Goal: Task Accomplishment & Management: Manage account settings

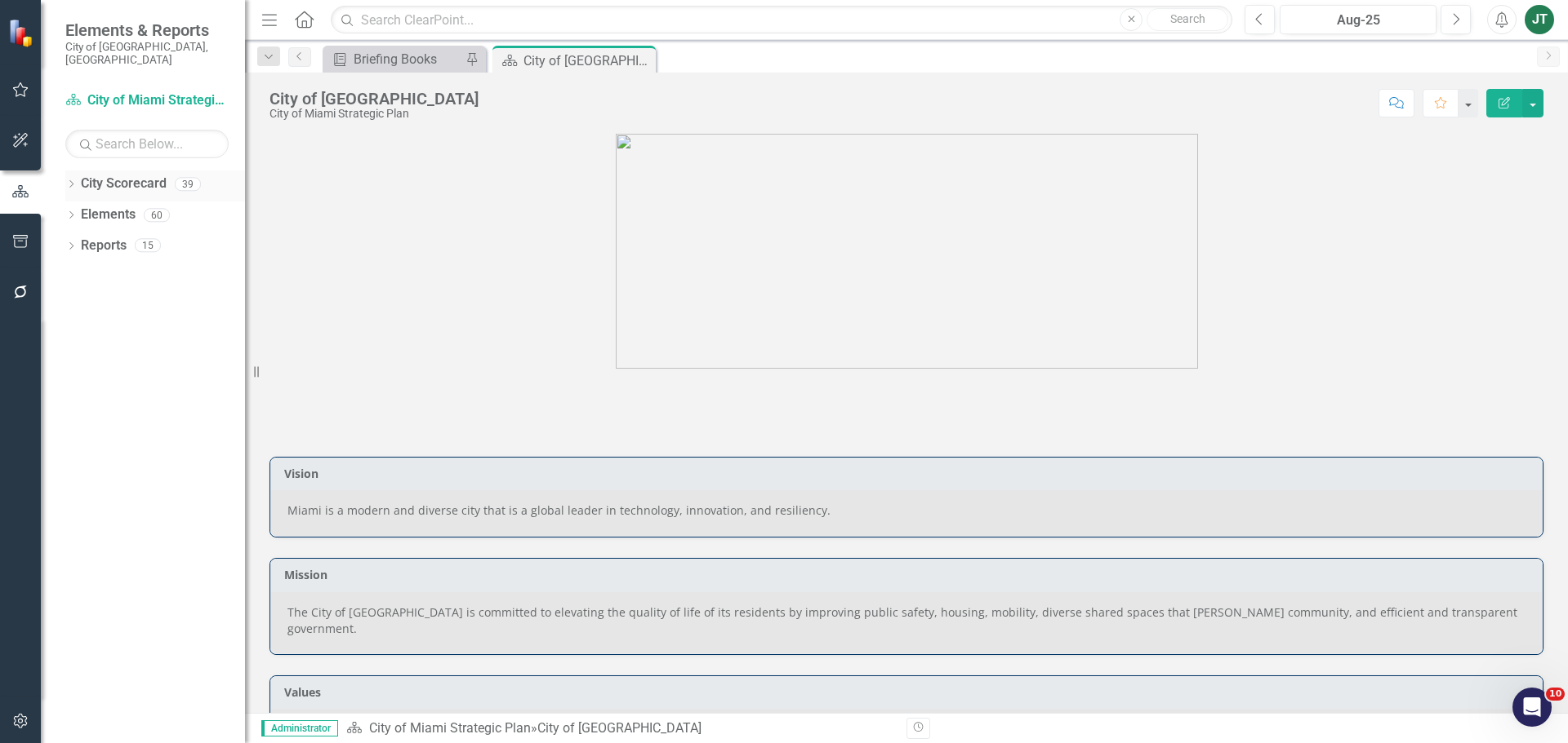
click at [68, 171] on div "Dropdown City Scorecard 39" at bounding box center [155, 186] width 180 height 31
click at [75, 181] on icon "Dropdown" at bounding box center [71, 186] width 11 height 9
click at [79, 240] on icon "Dropdown" at bounding box center [79, 245] width 12 height 9
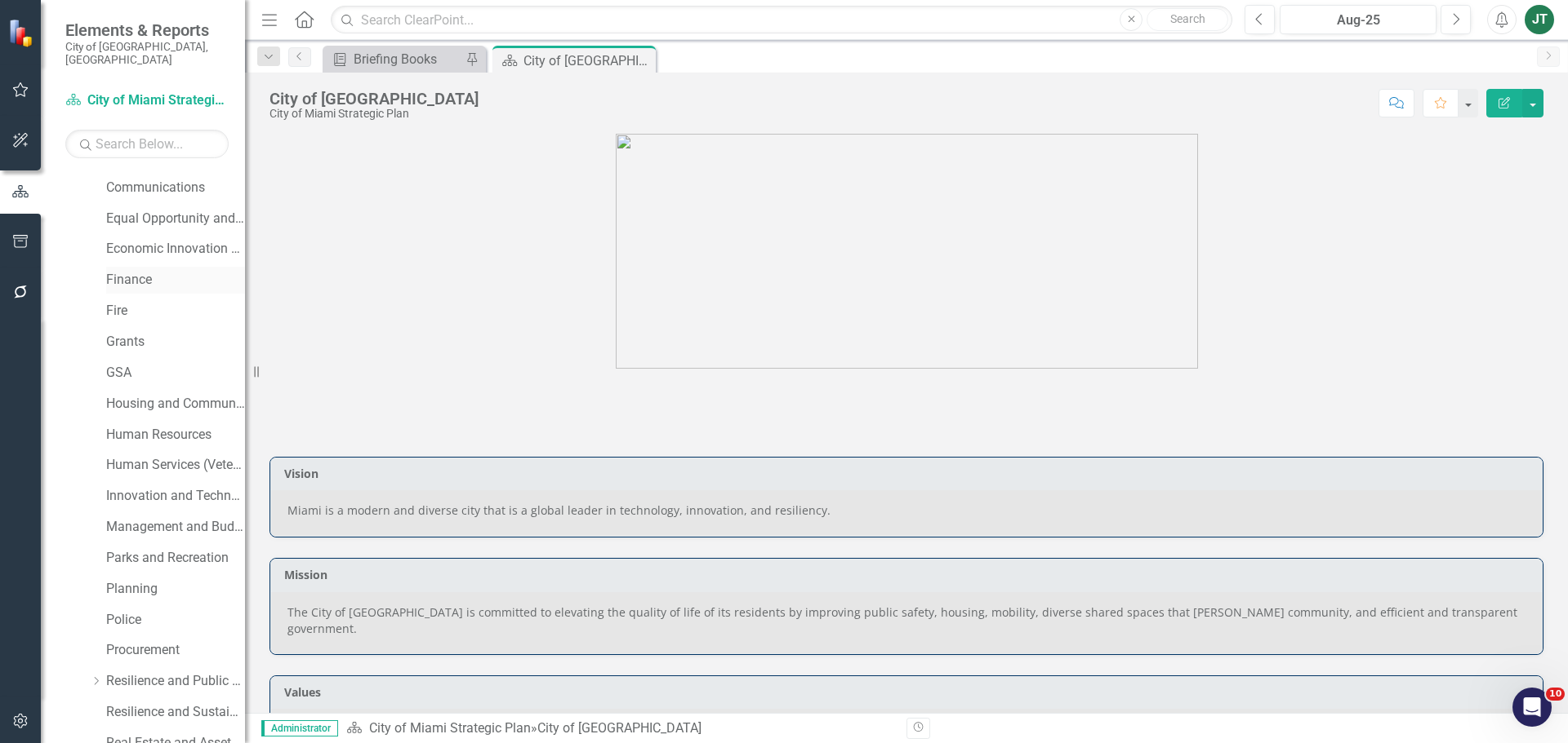
scroll to position [326, 0]
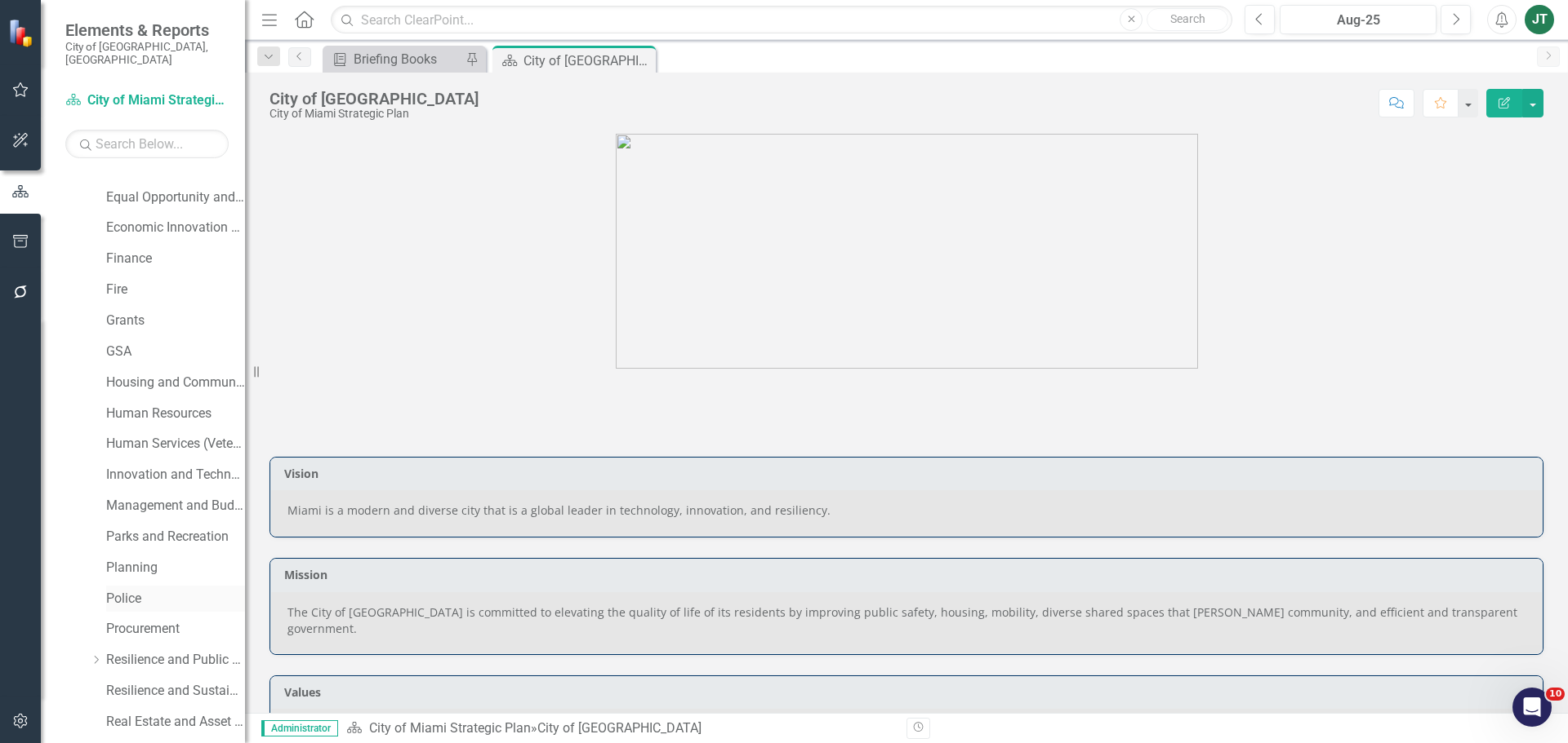
click at [133, 590] on link "Police" at bounding box center [176, 599] width 138 height 19
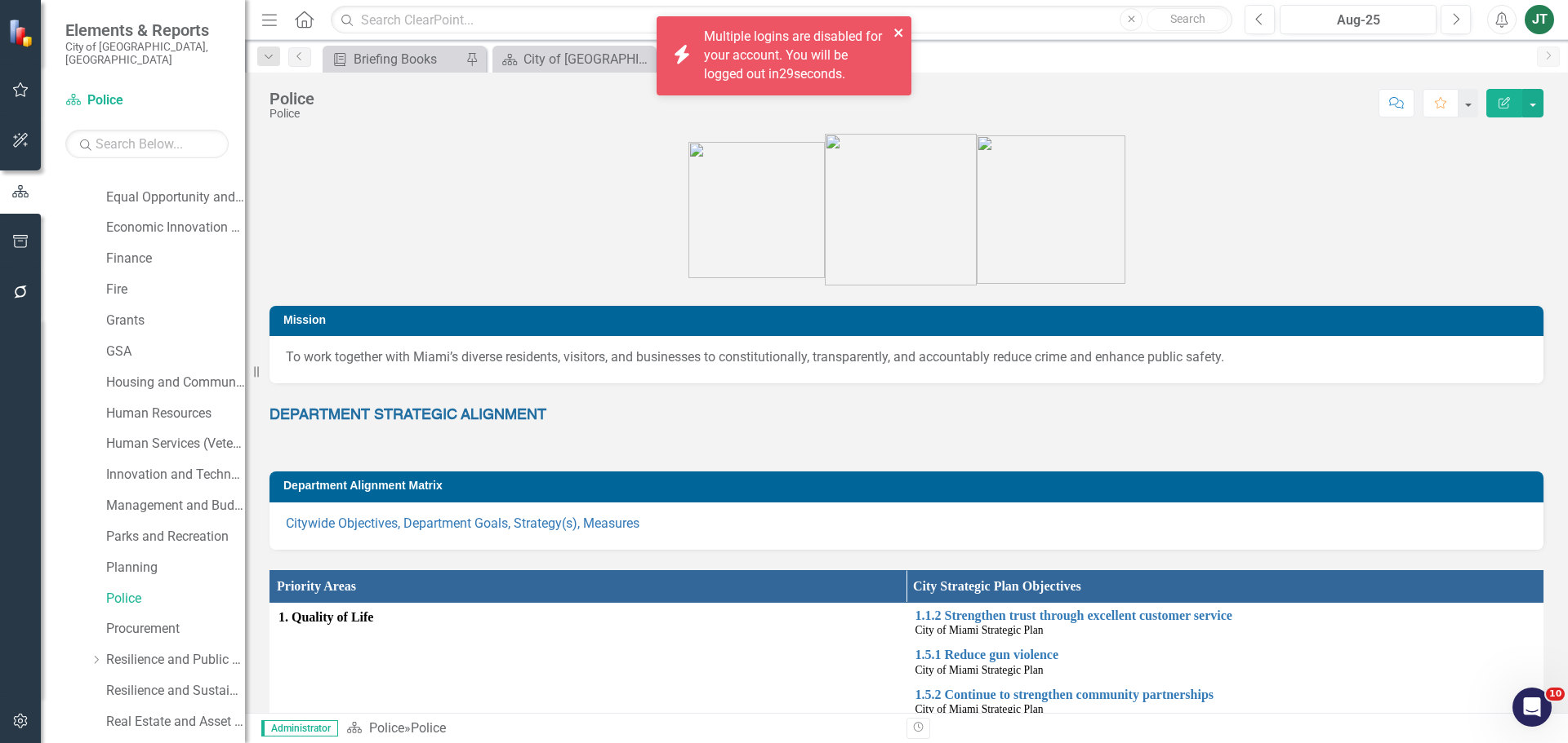
click at [897, 29] on icon "close" at bounding box center [899, 33] width 11 height 13
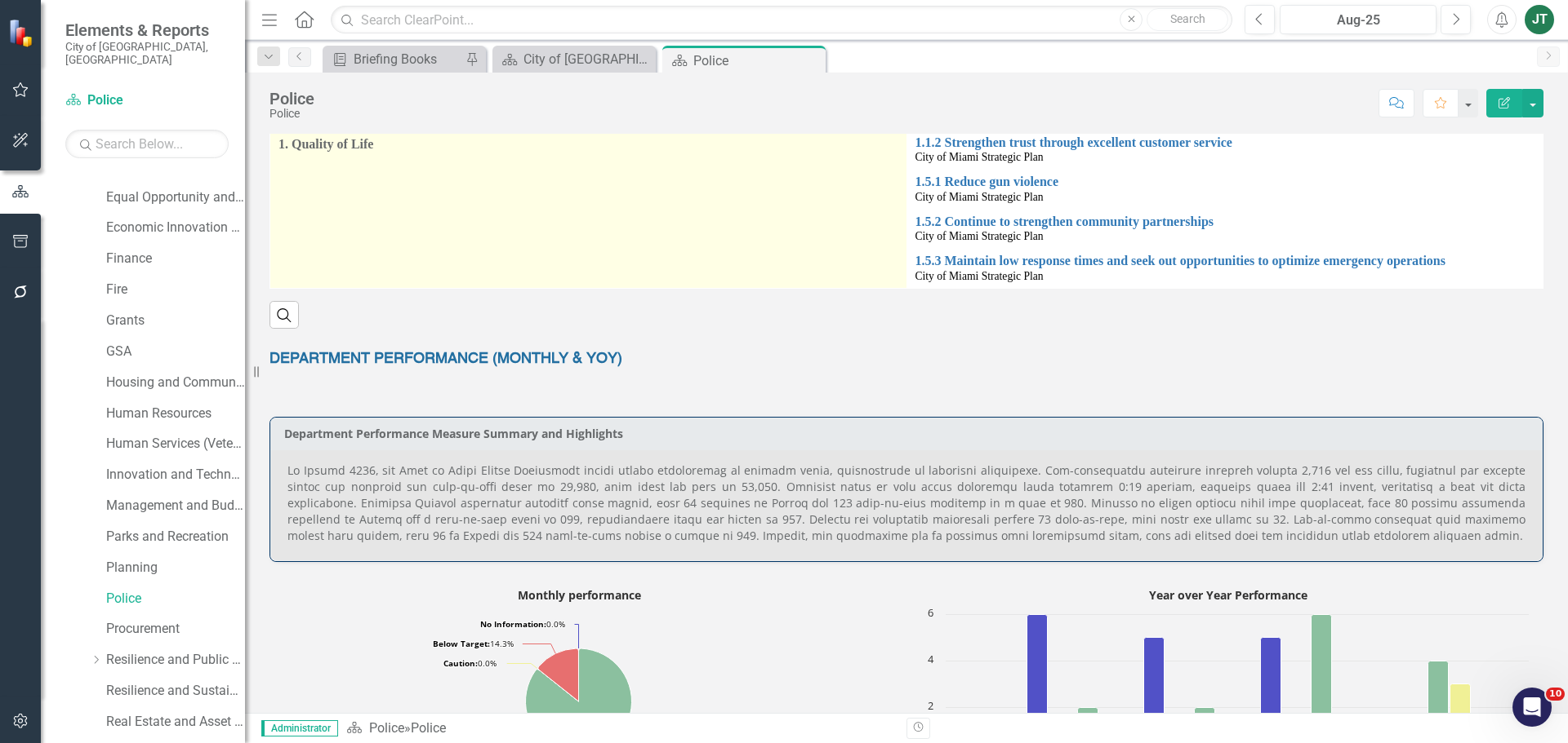
scroll to position [266, 0]
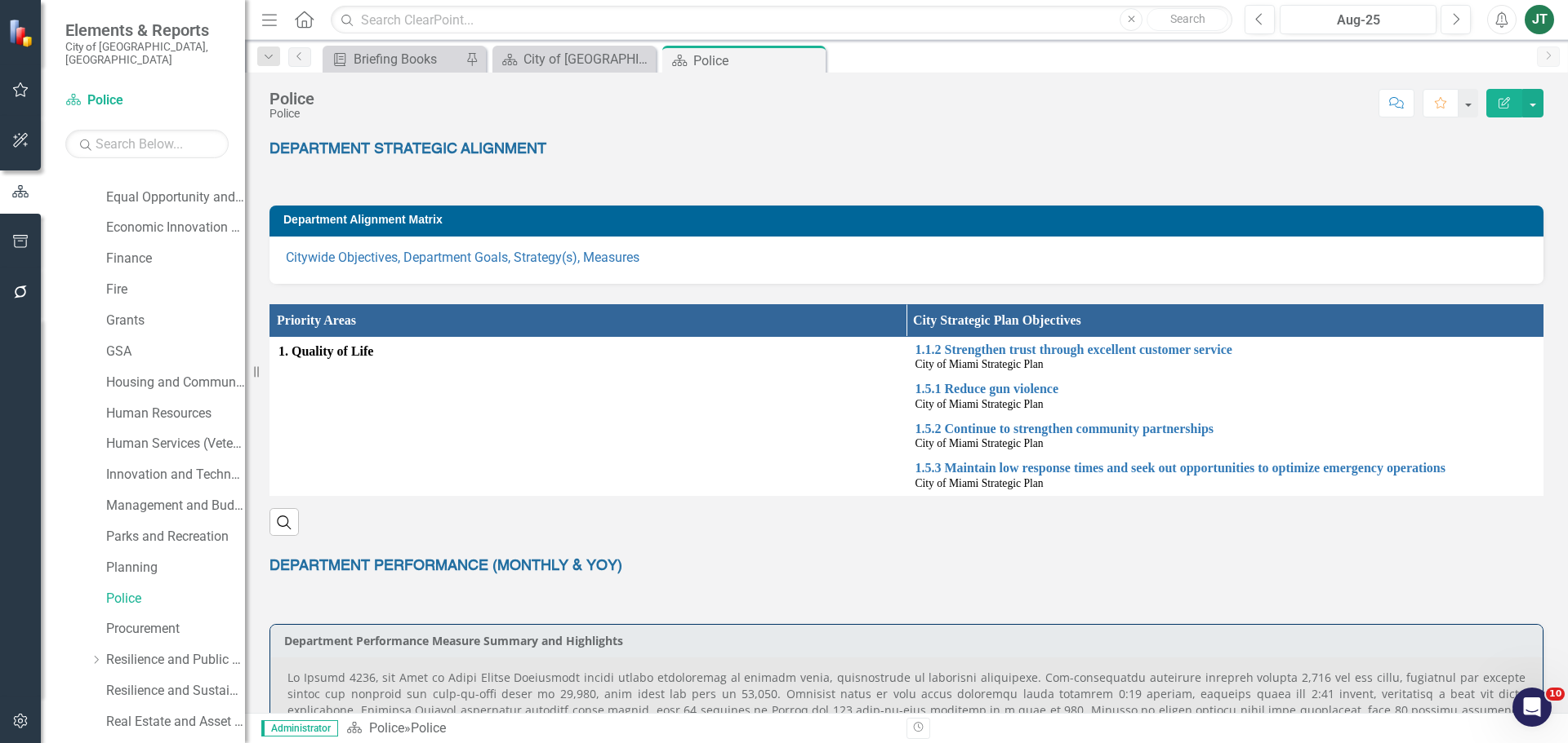
click at [506, 249] on p "Citywide Objectives, Department Goals, Strategy(s), Measures" at bounding box center [906, 258] width 1241 height 19
click at [508, 259] on link "Citywide Objectives, Department Goals, Strategy(s), Measures" at bounding box center [463, 257] width 353 height 16
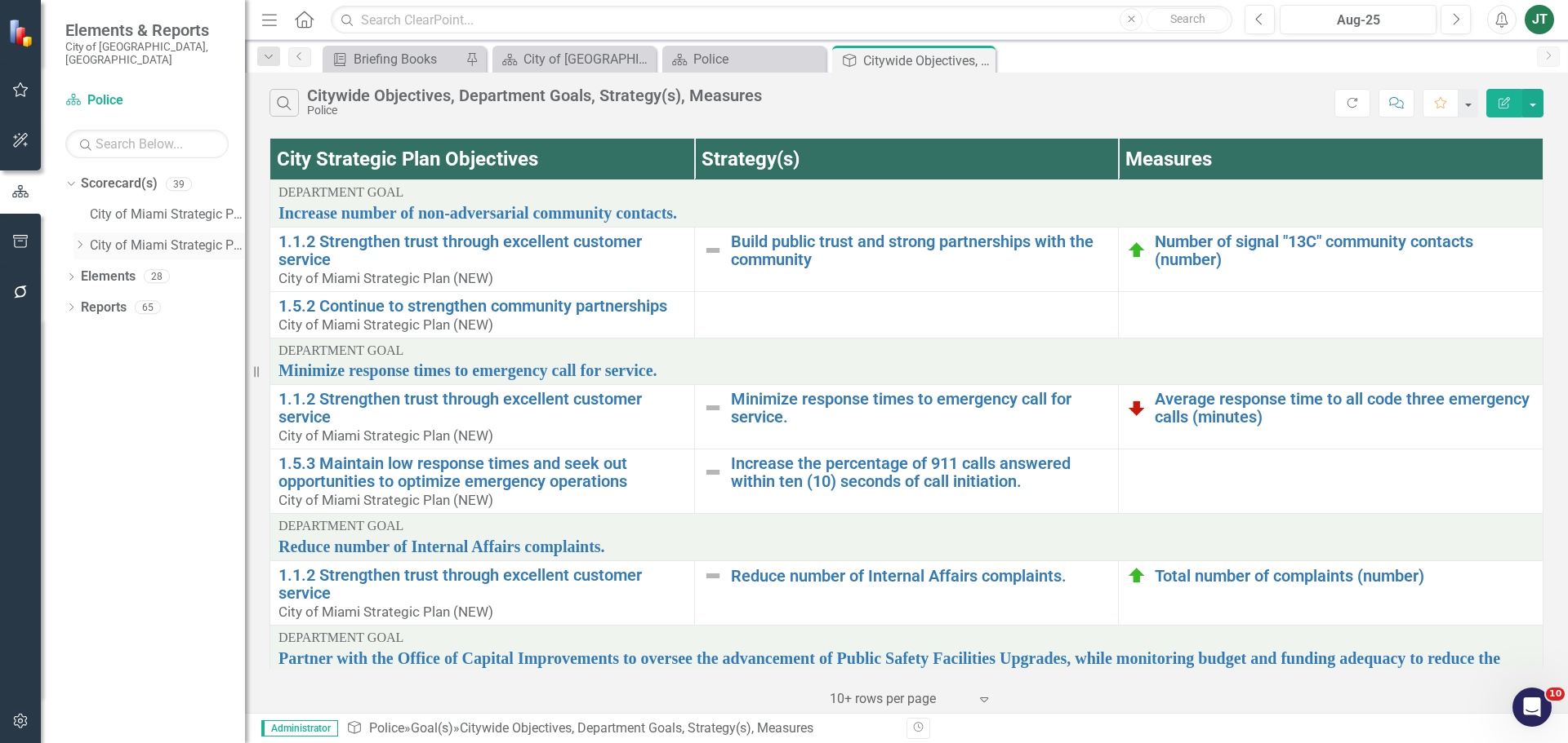
click at [80, 240] on icon "Dropdown" at bounding box center [79, 245] width 12 height 9
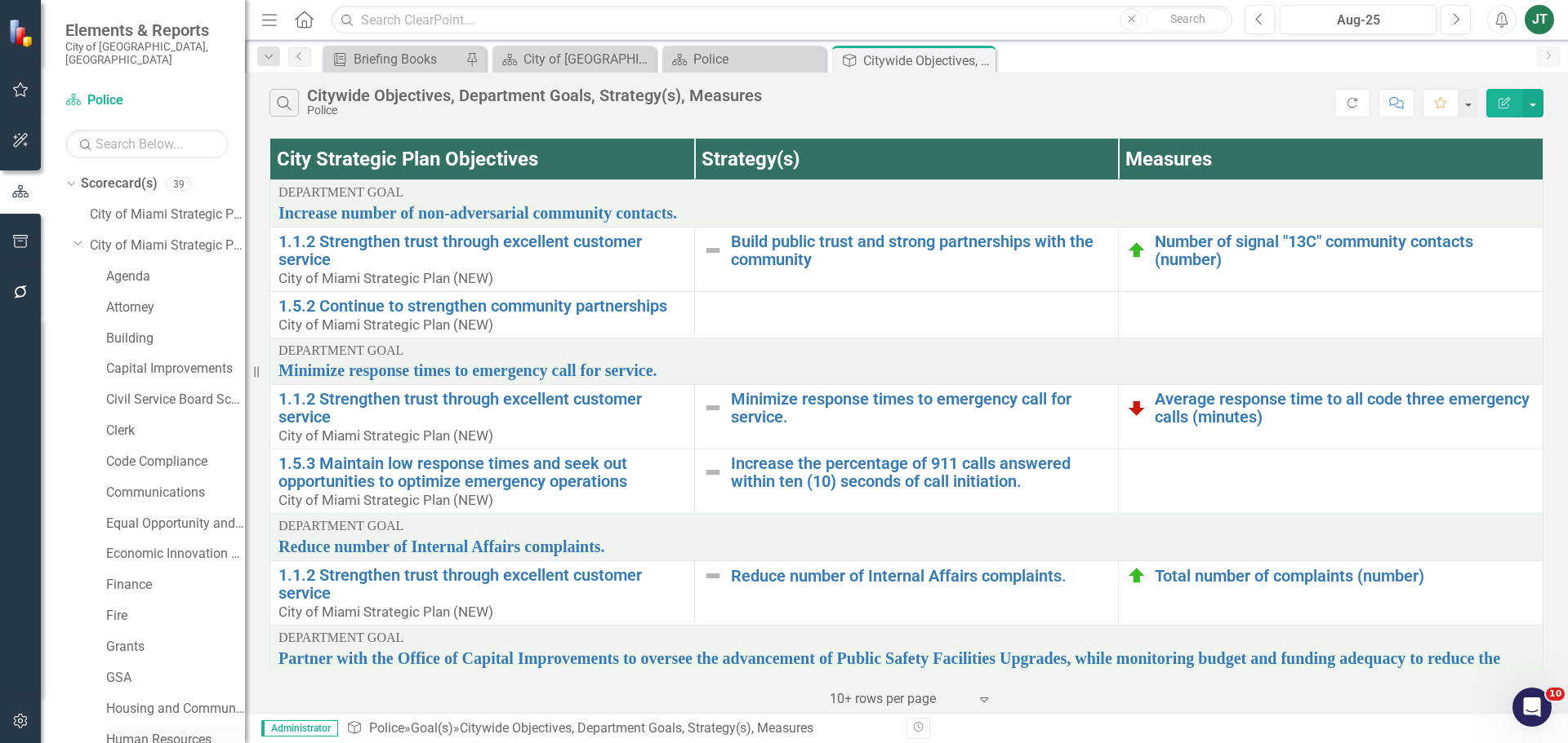
click at [129, 731] on link "Human Resources" at bounding box center [176, 740] width 138 height 19
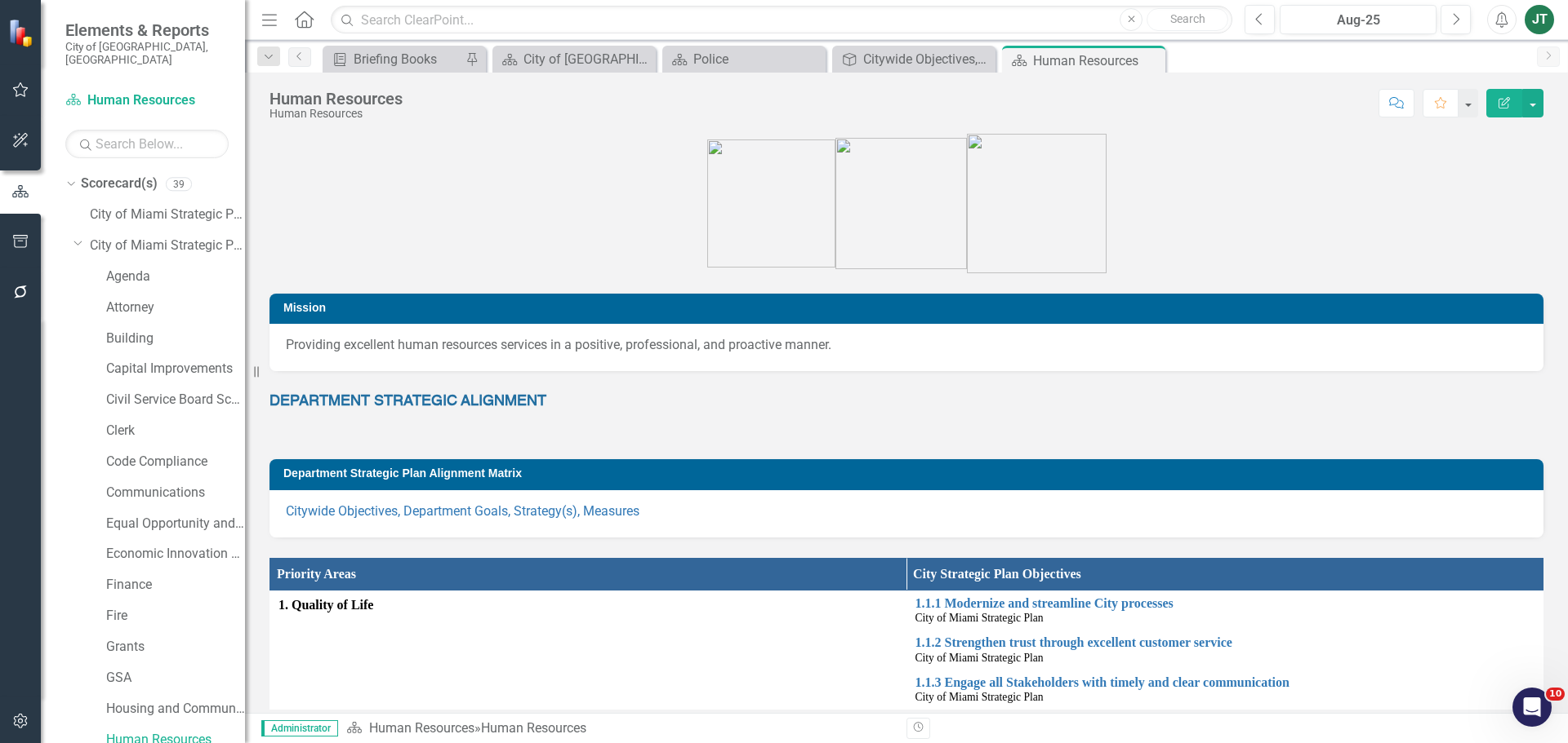
click at [72, 231] on div "Dropdown Scorecard(s) 39 City of [GEOGRAPHIC_DATA] Strategic Plan Dropdown City…" at bounding box center [155, 758] width 180 height 1174
click at [74, 236] on icon "Dropdown" at bounding box center [79, 242] width 9 height 12
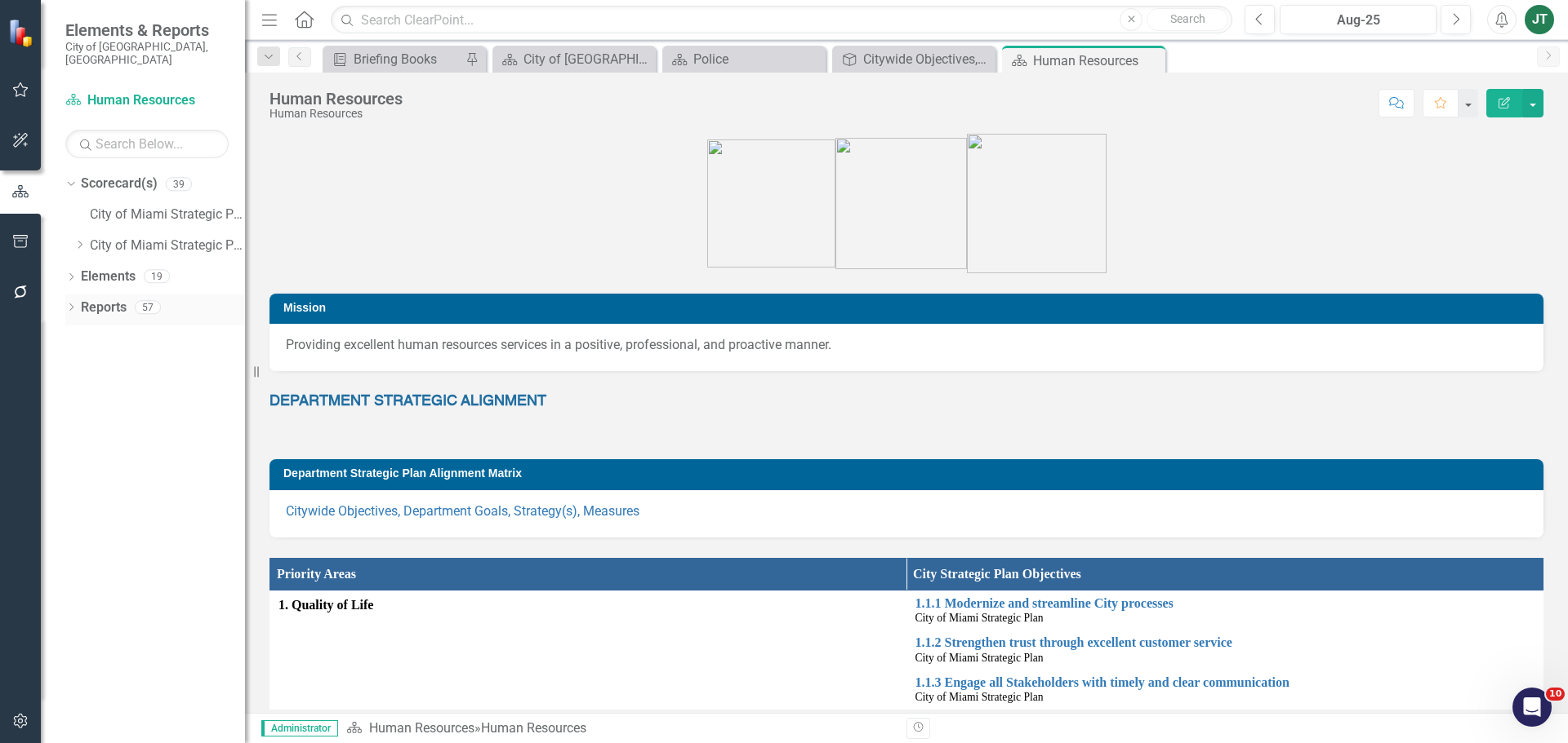
click at [98, 299] on link "Reports" at bounding box center [103, 308] width 46 height 19
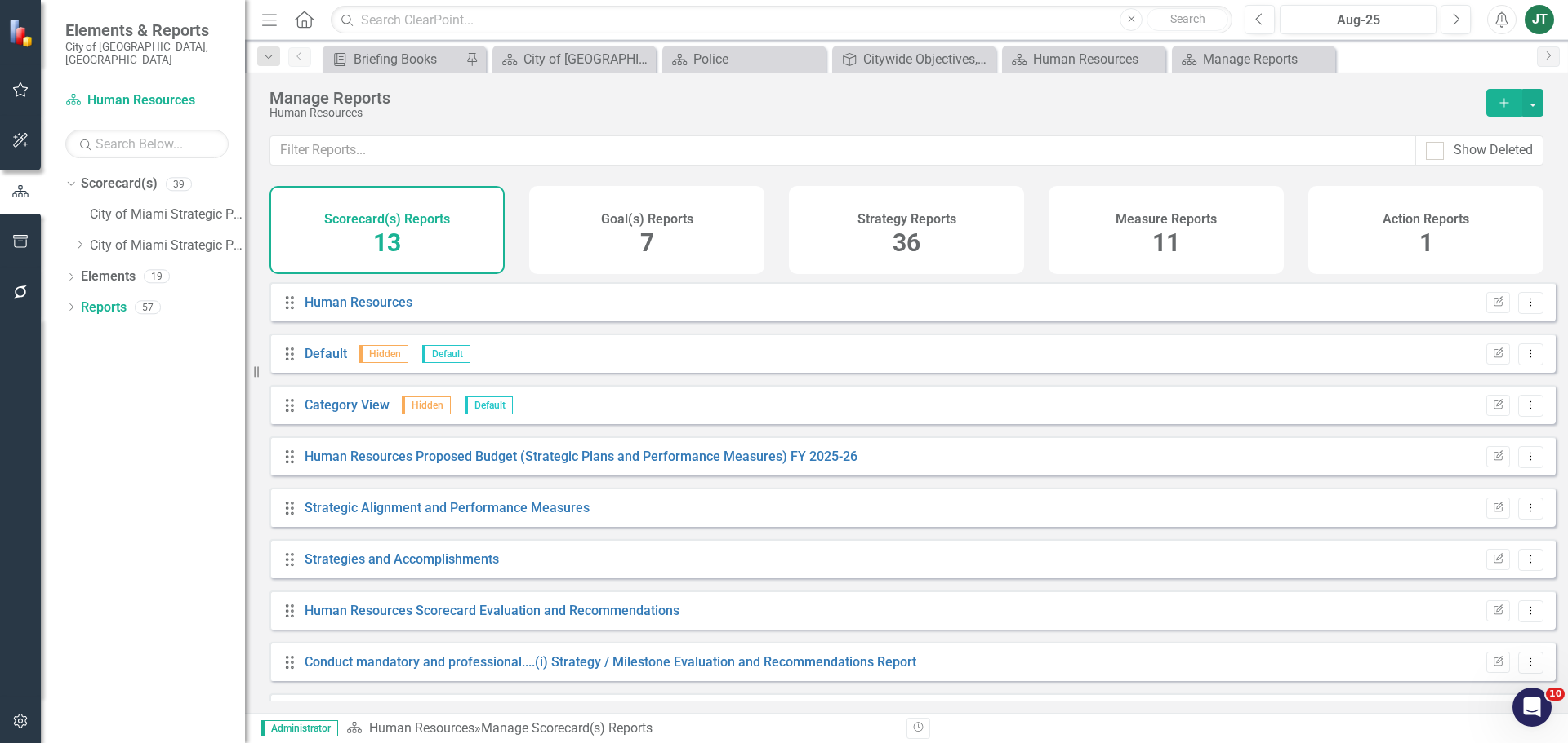
click at [928, 236] on div "Strategy Reports 36" at bounding box center [906, 230] width 235 height 88
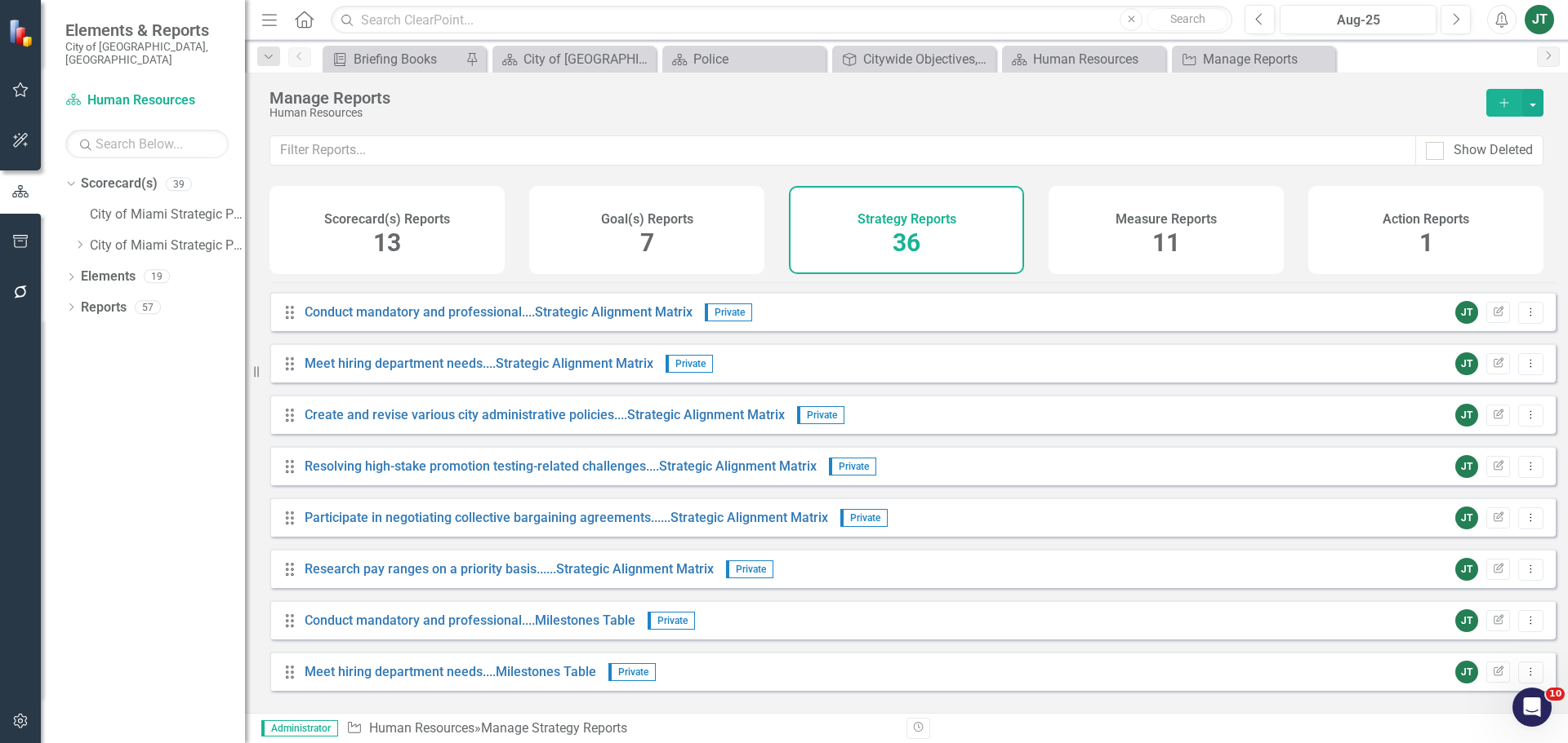
scroll to position [571, 0]
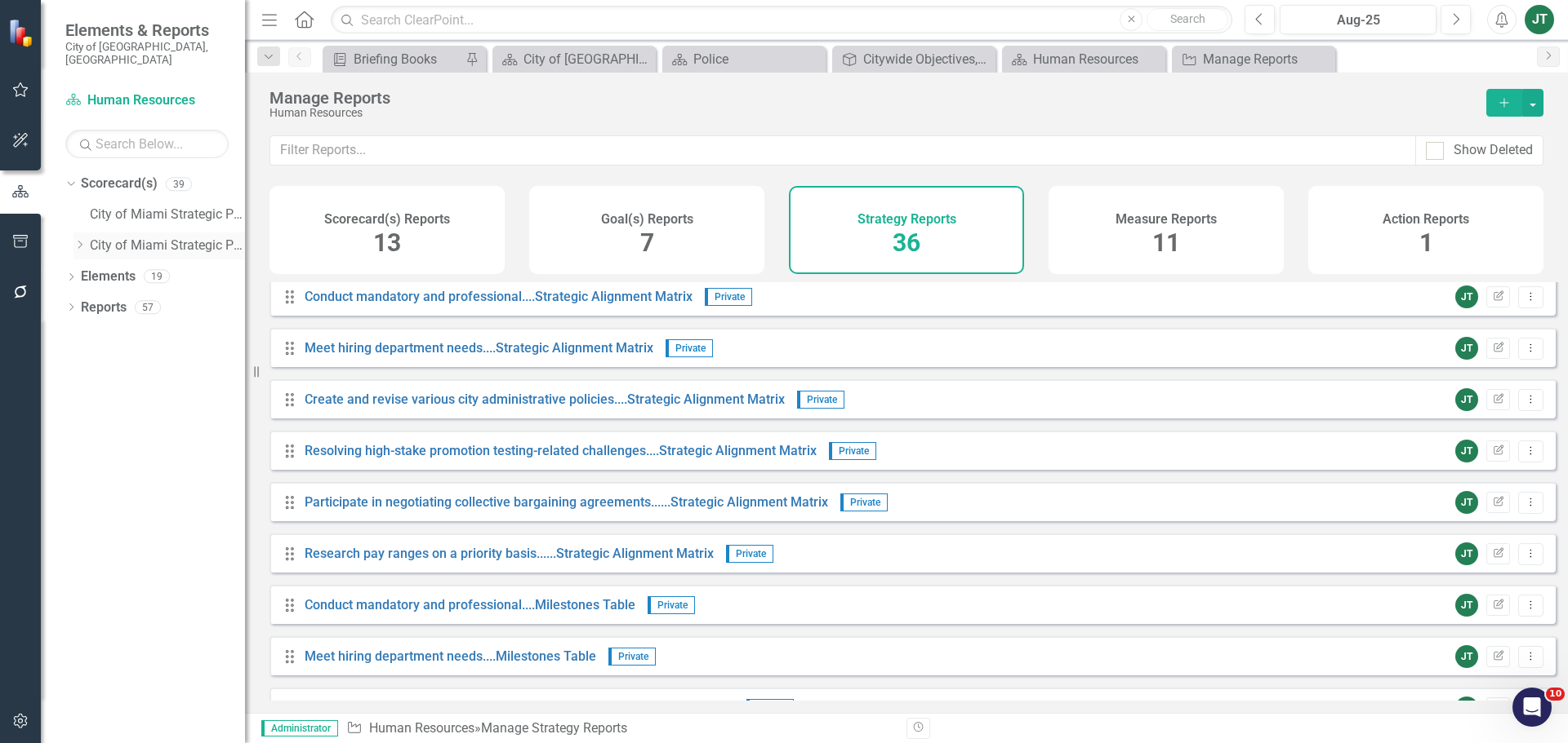
click at [80, 240] on icon "Dropdown" at bounding box center [79, 245] width 12 height 9
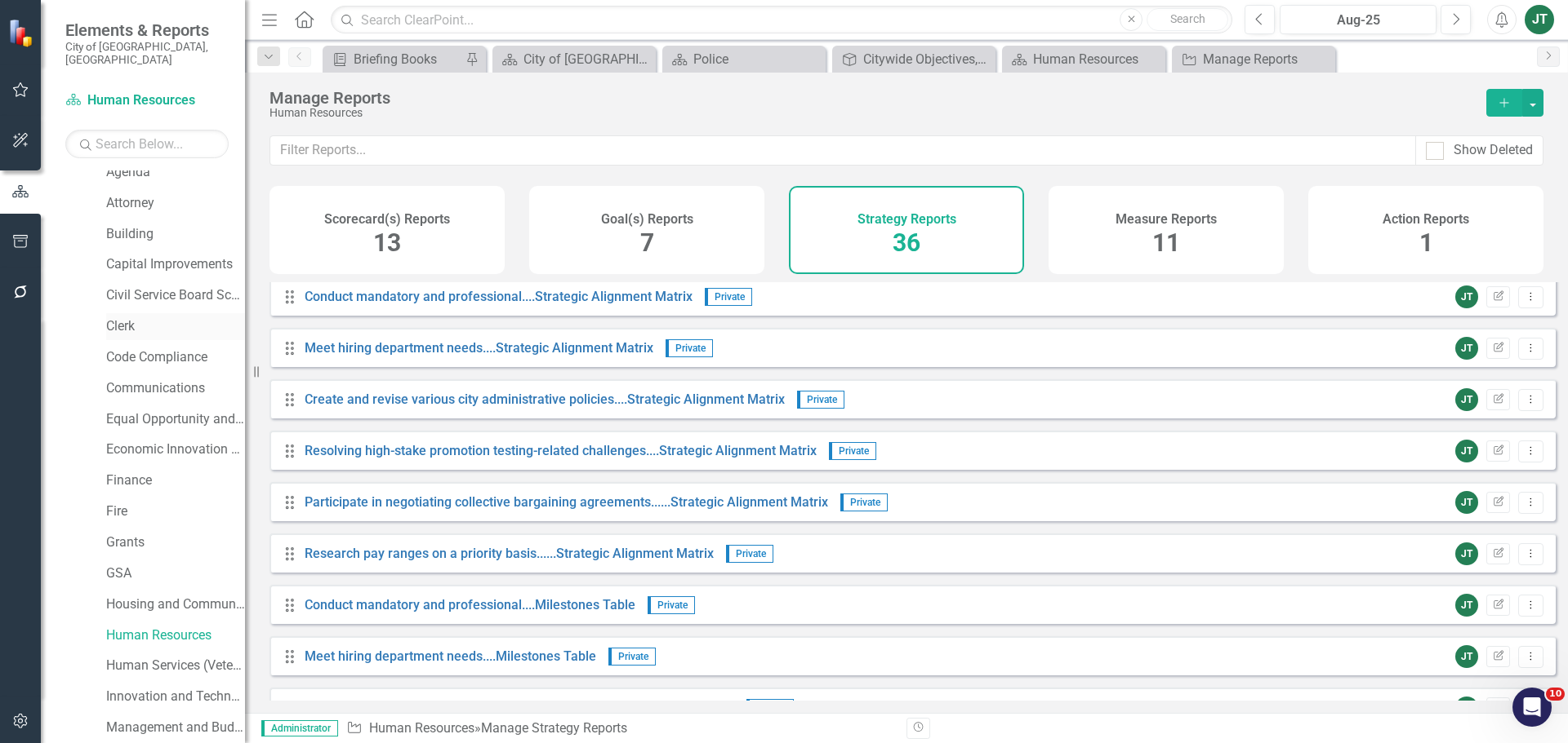
scroll to position [0, 0]
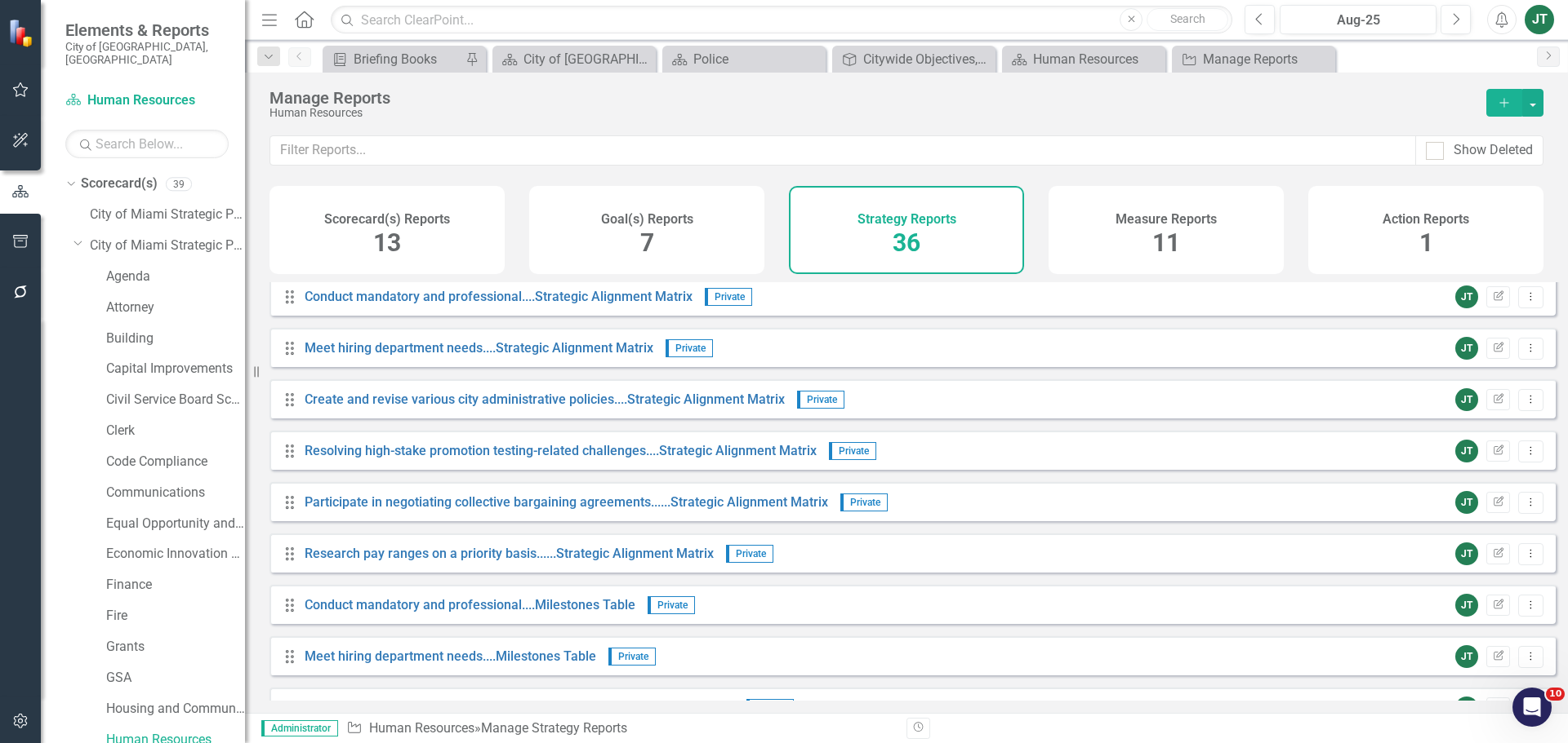
click at [73, 222] on div "Dropdown Scorecard(s) 39 City of [GEOGRAPHIC_DATA] Strategic Plan Dropdown City…" at bounding box center [155, 758] width 180 height 1174
click at [75, 236] on icon "Dropdown" at bounding box center [79, 242] width 9 height 12
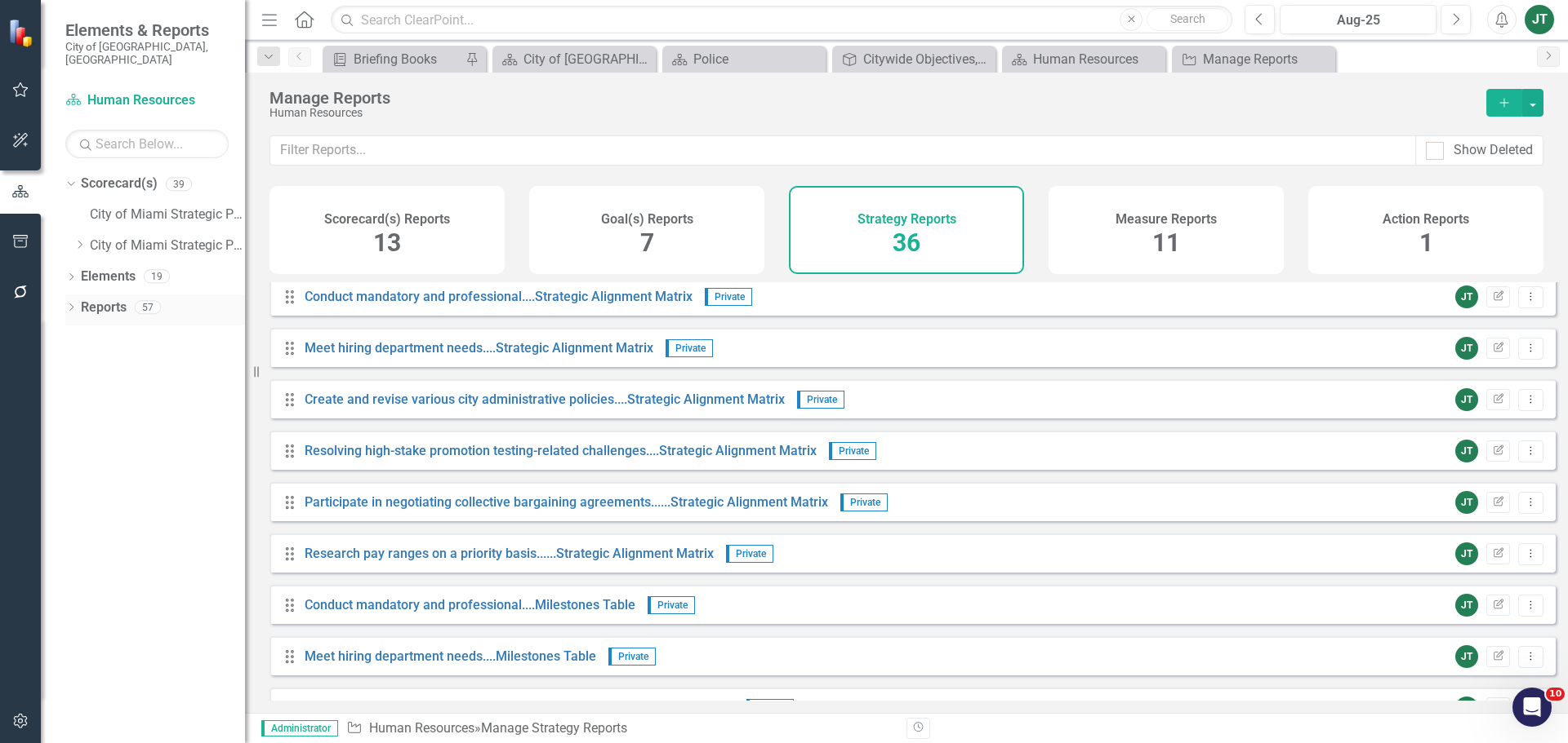
click at [76, 303] on div "Dropdown" at bounding box center [71, 309] width 11 height 14
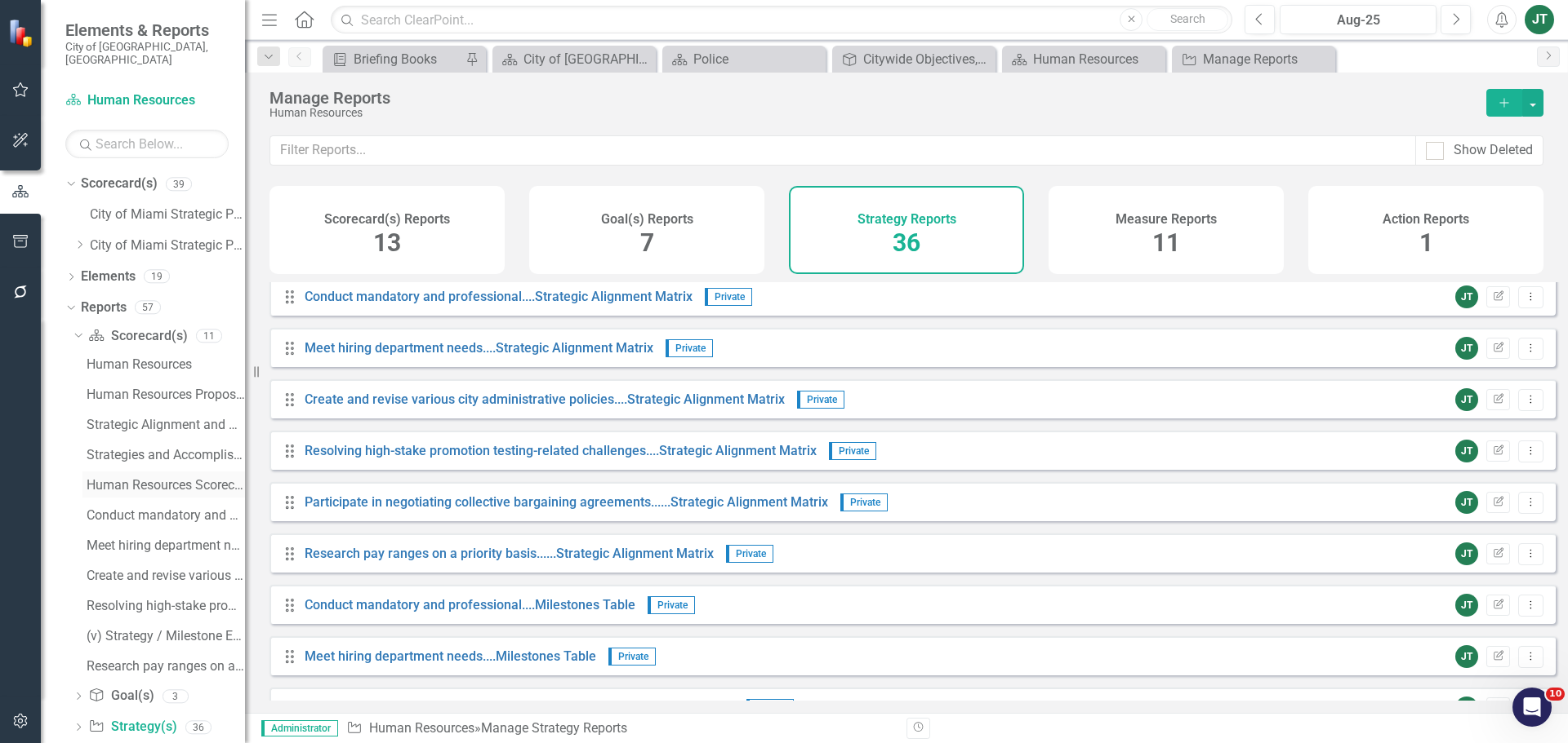
click at [168, 479] on div "Human Resources Scorecard Evaluation and Recommendations" at bounding box center [165, 486] width 158 height 15
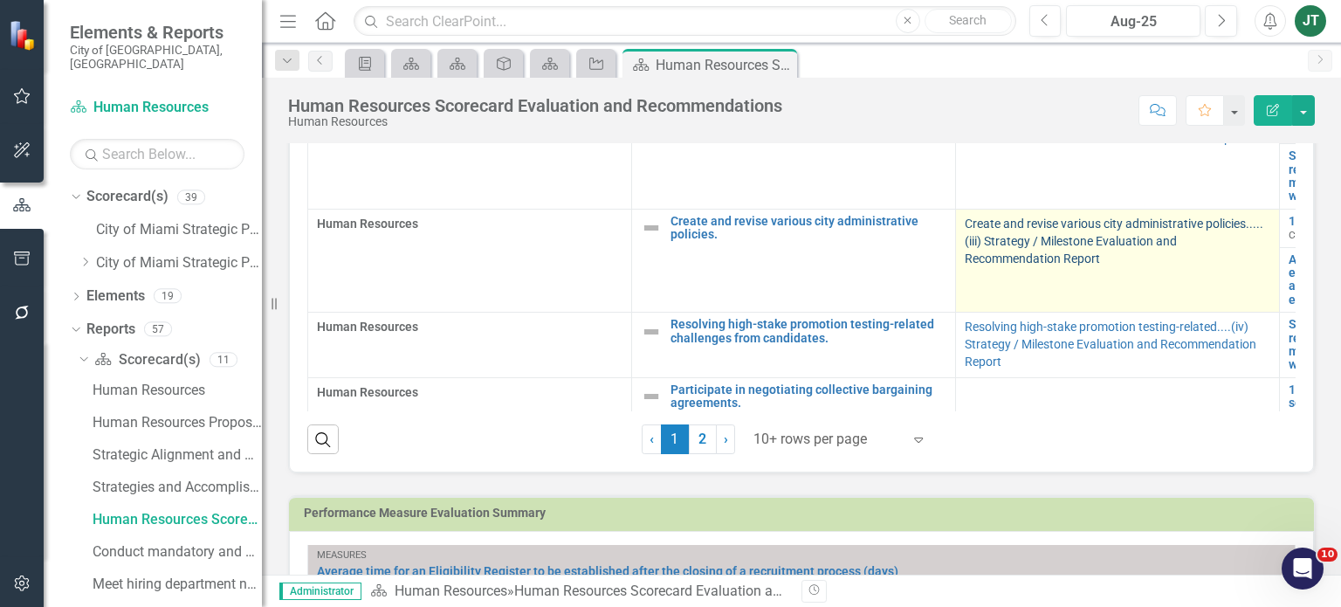
click at [1025, 254] on link "Create and revise various city administrative policies.....(iii) Strategy / Mil…" at bounding box center [1114, 241] width 299 height 49
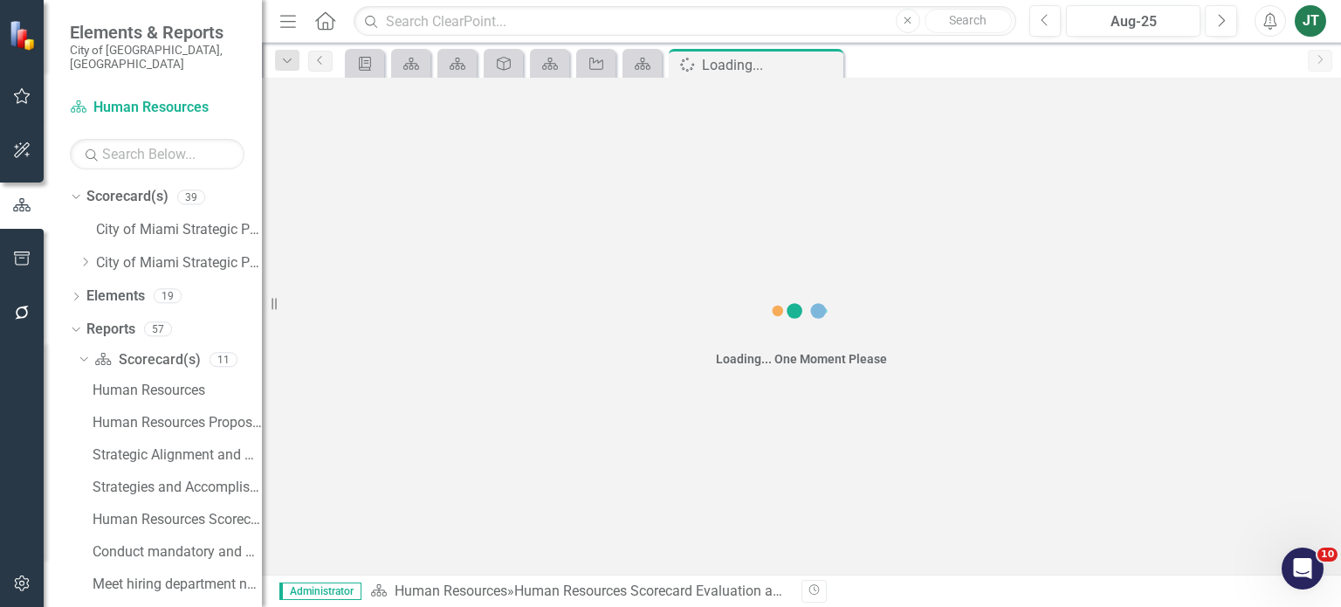
scroll to position [8, 0]
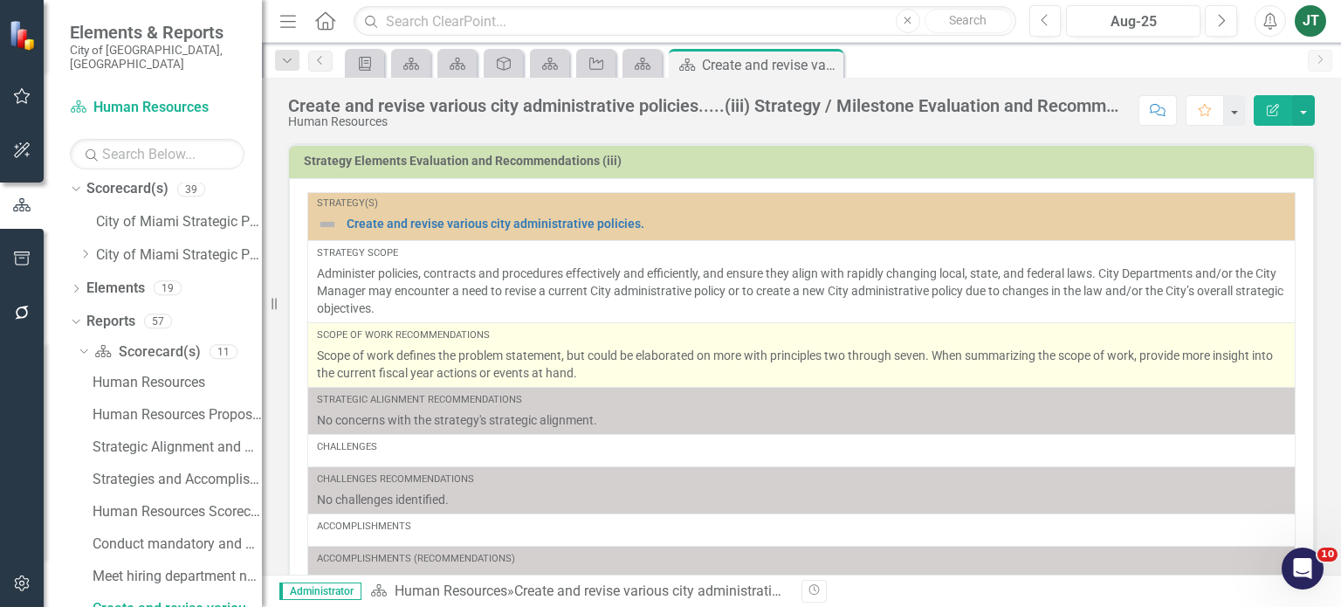
click at [611, 363] on p "Scope of work defines the problem statement, but could be elaborated on more wi…" at bounding box center [801, 364] width 969 height 35
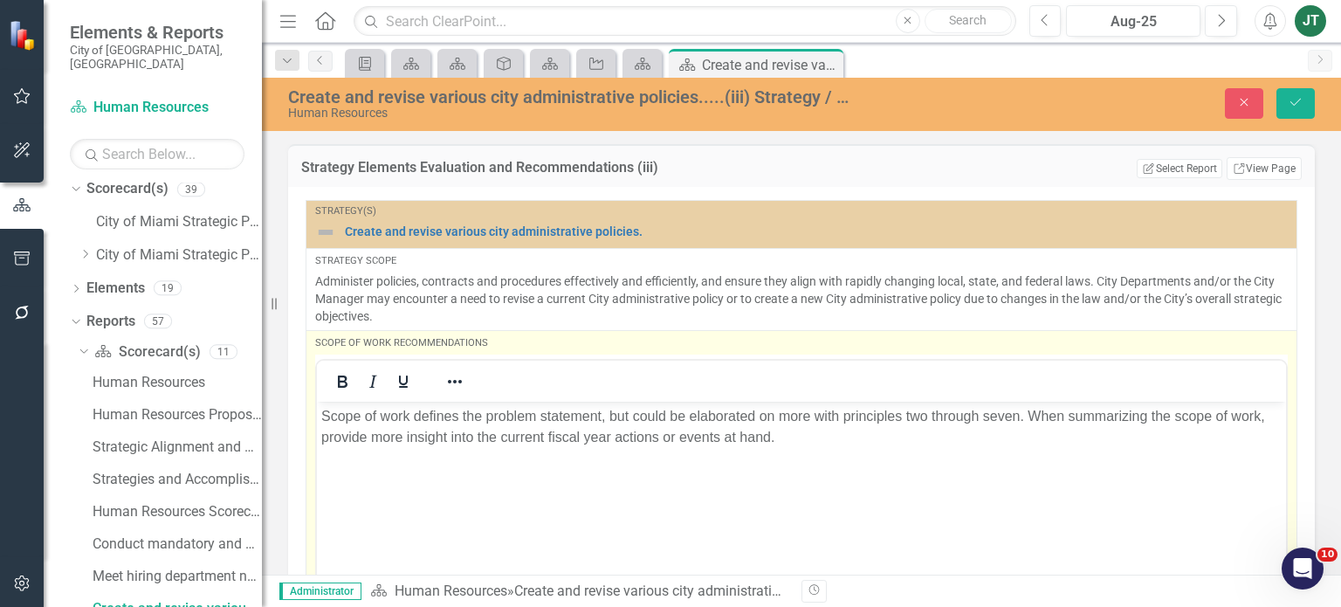
scroll to position [0, 0]
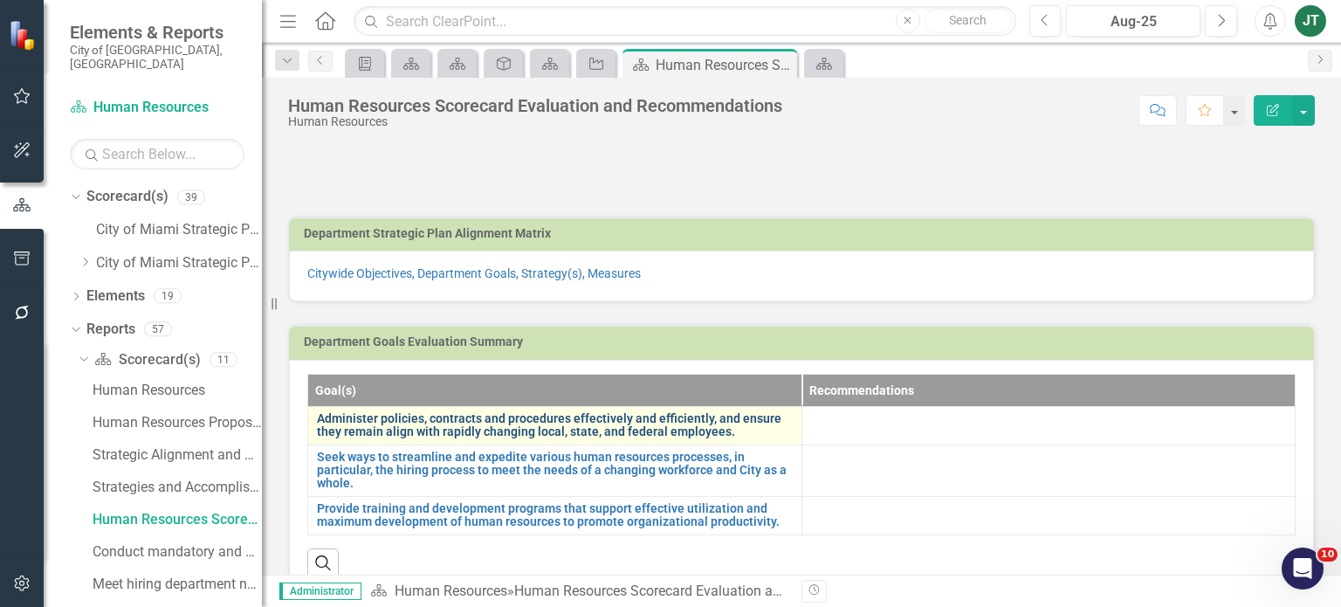
scroll to position [349, 0]
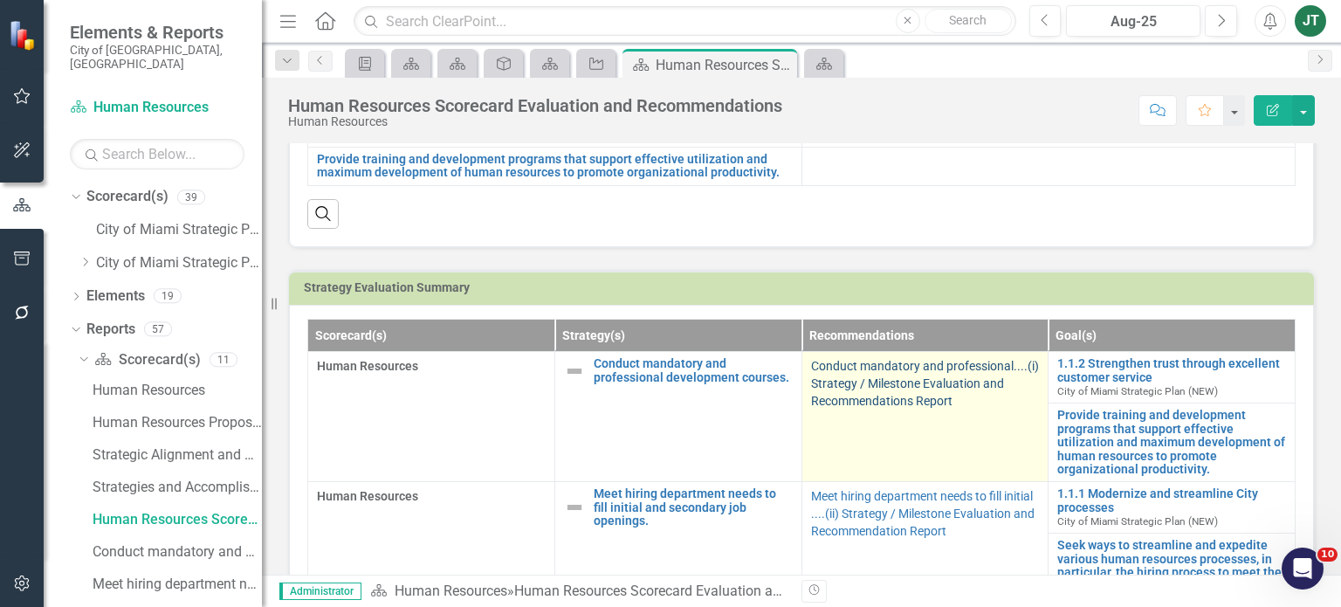
click at [863, 408] on link "Conduct mandatory and professional....(i) Strategy / Milestone Evaluation and R…" at bounding box center [925, 383] width 228 height 49
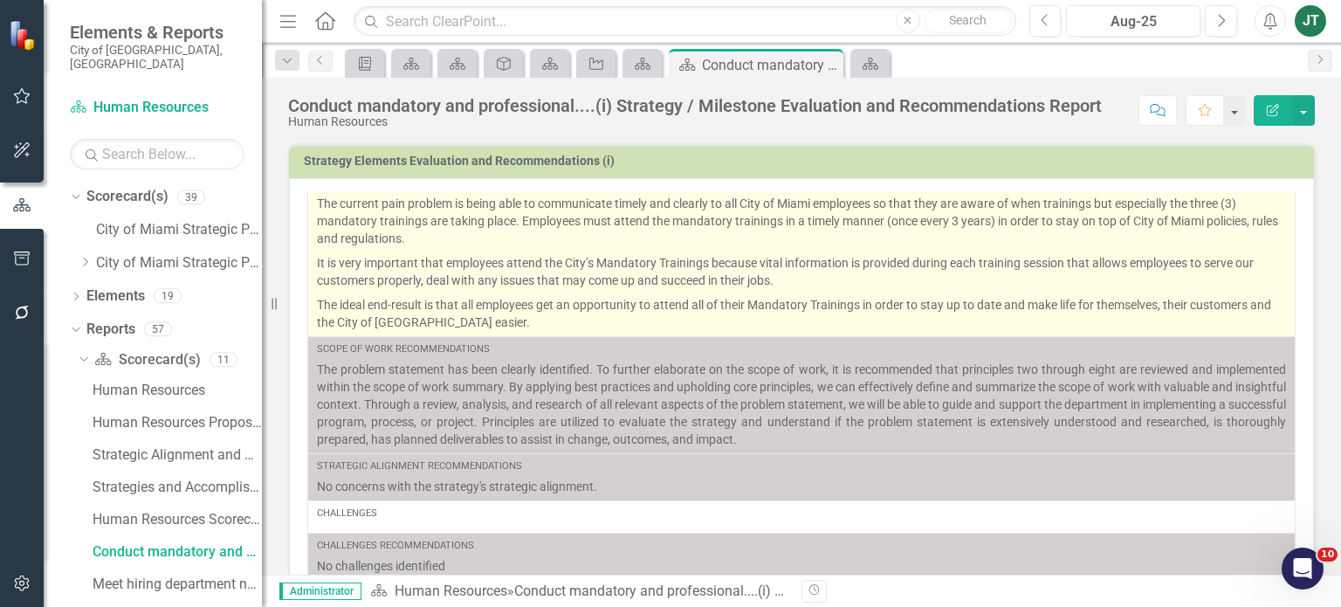
scroll to position [175, 0]
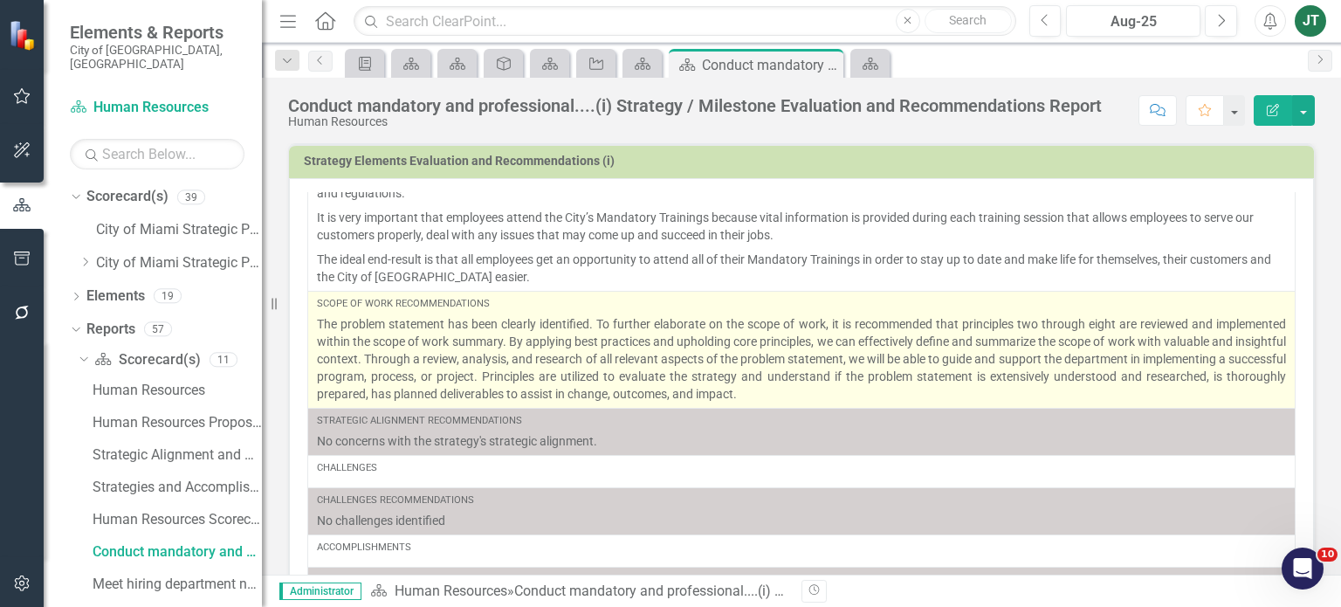
click at [632, 365] on p "The problem statement has been clearly identified. To further elaborate on the …" at bounding box center [801, 358] width 969 height 87
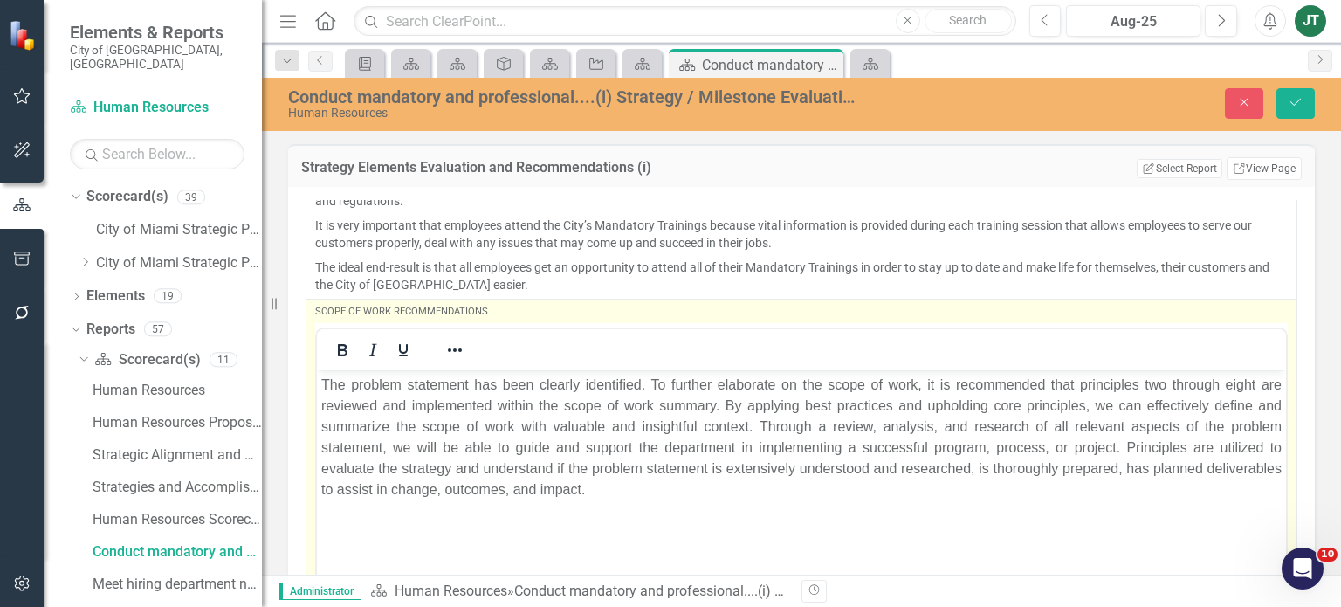
scroll to position [0, 0]
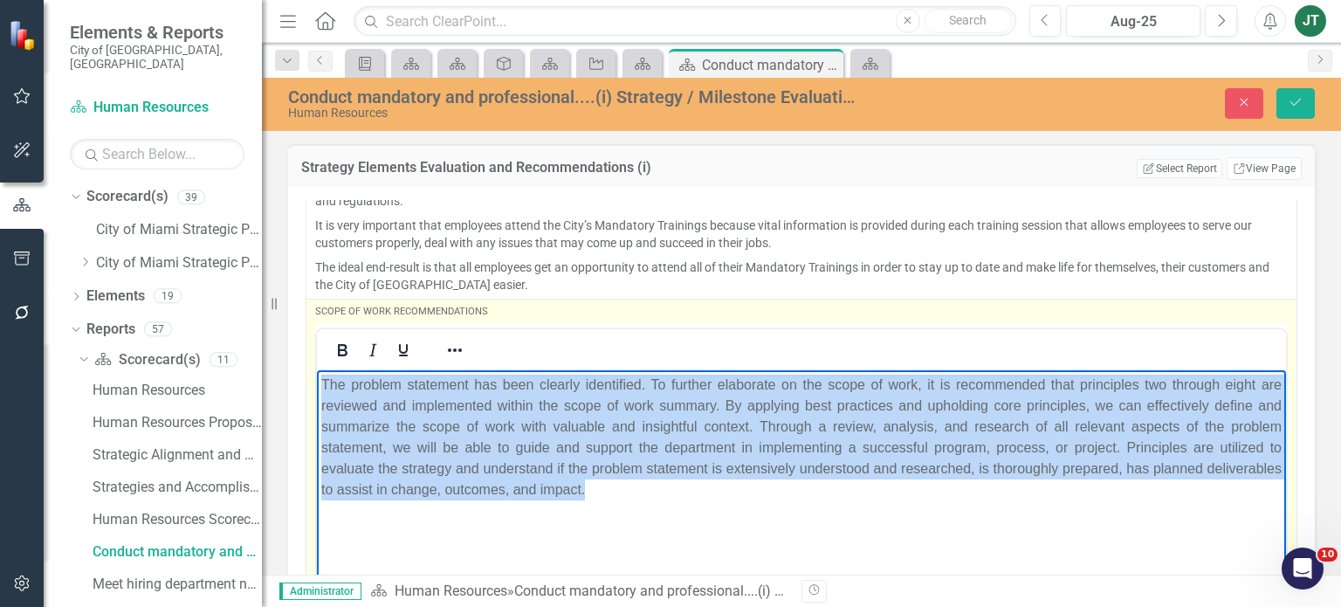
drag, startPoint x: 802, startPoint y: 480, endPoint x: 554, endPoint y: 710, distance: 338.0
click at [317, 369] on html "The problem statement has been clearly identified. To further elaborate on the …" at bounding box center [801, 500] width 969 height 262
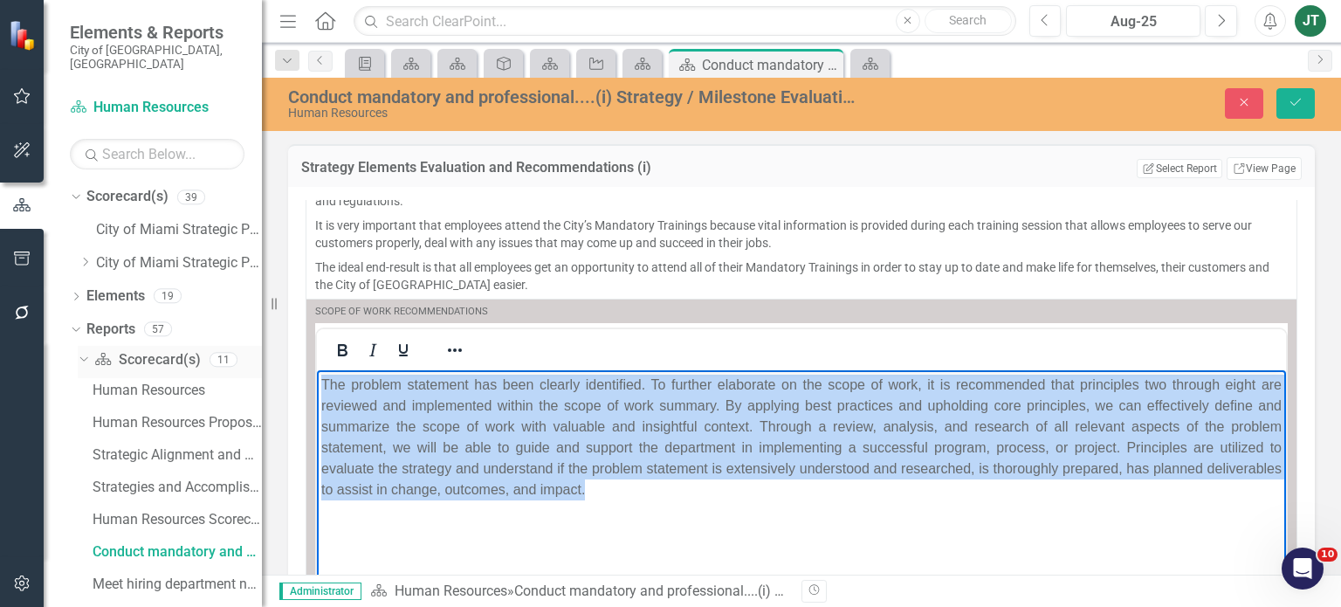
copy p "The problem statement has been clearly identified. To further elaborate on the …"
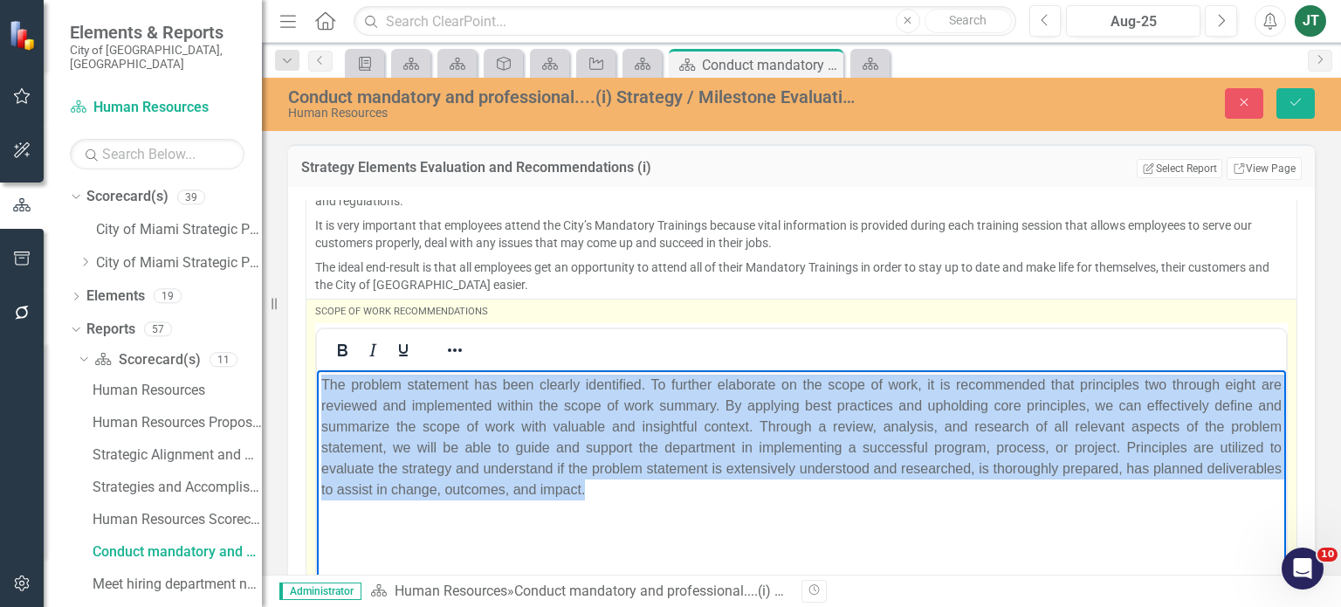
copy p "The problem statement has been clearly identified. To further elaborate on the …"
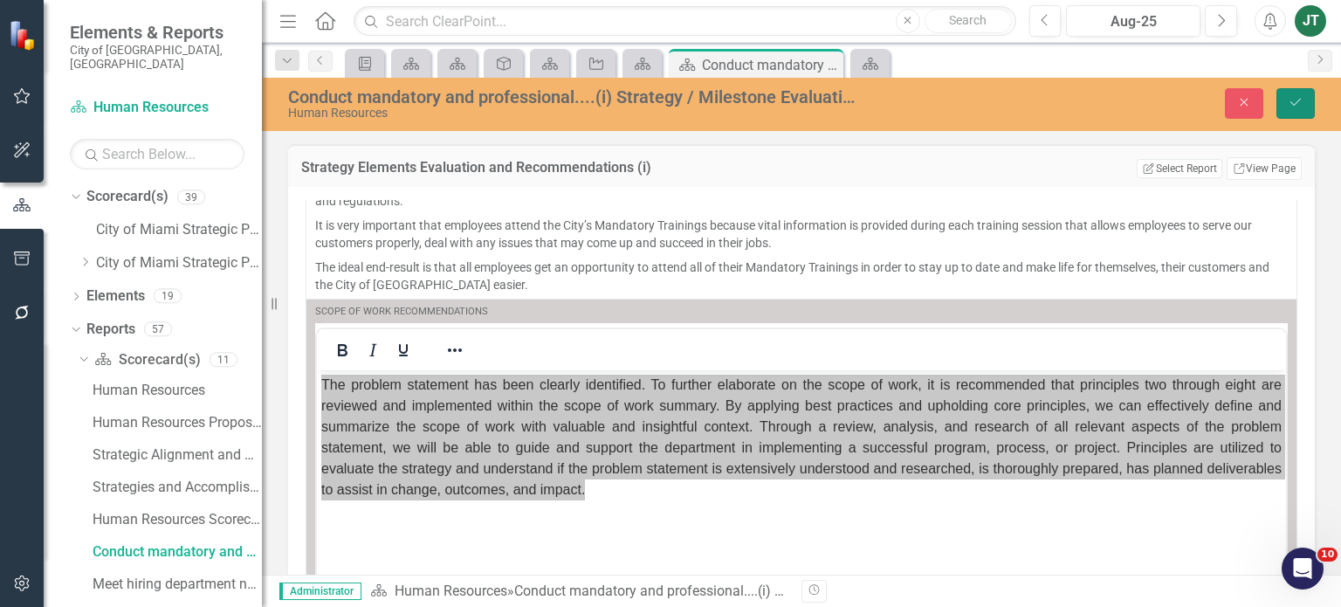
click at [1294, 107] on icon "Save" at bounding box center [1296, 102] width 16 height 12
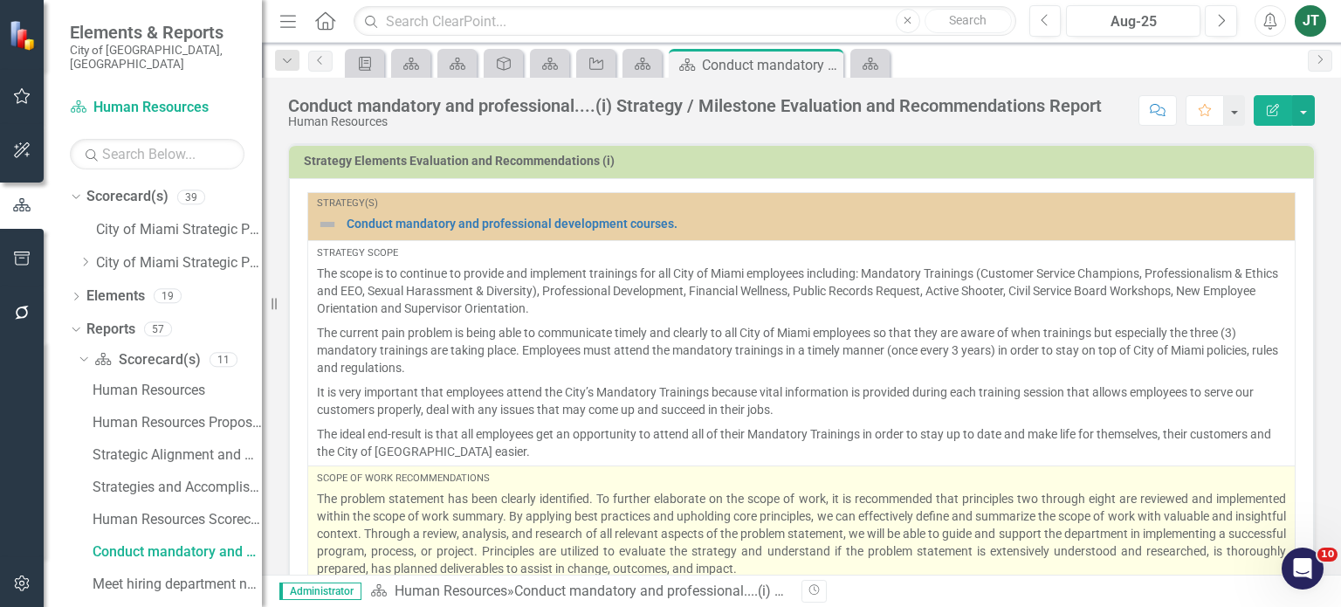
scroll to position [175, 0]
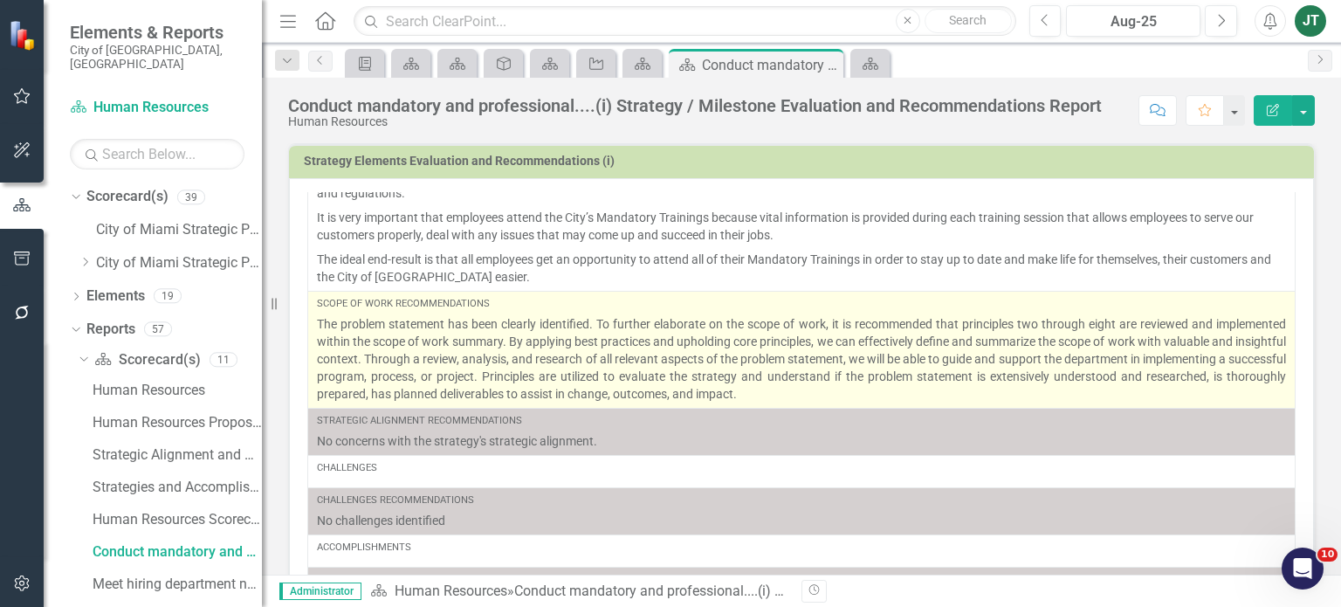
click at [890, 379] on p "The problem statement has been clearly identified. To further elaborate on the …" at bounding box center [801, 358] width 969 height 87
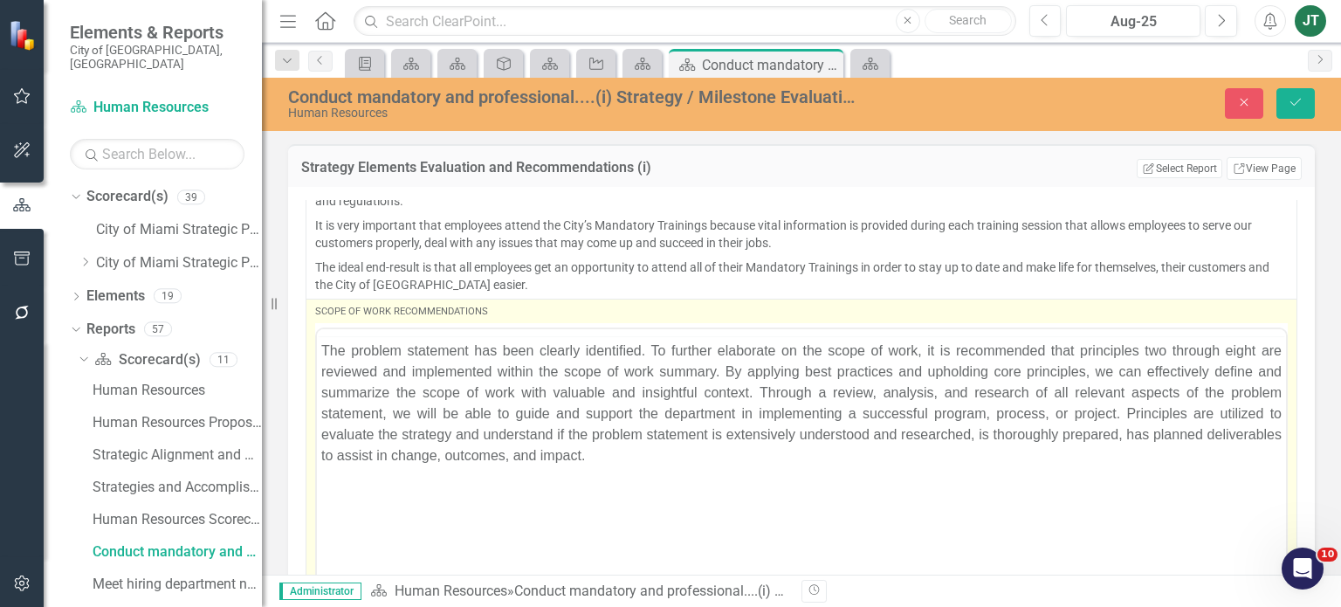
scroll to position [0, 0]
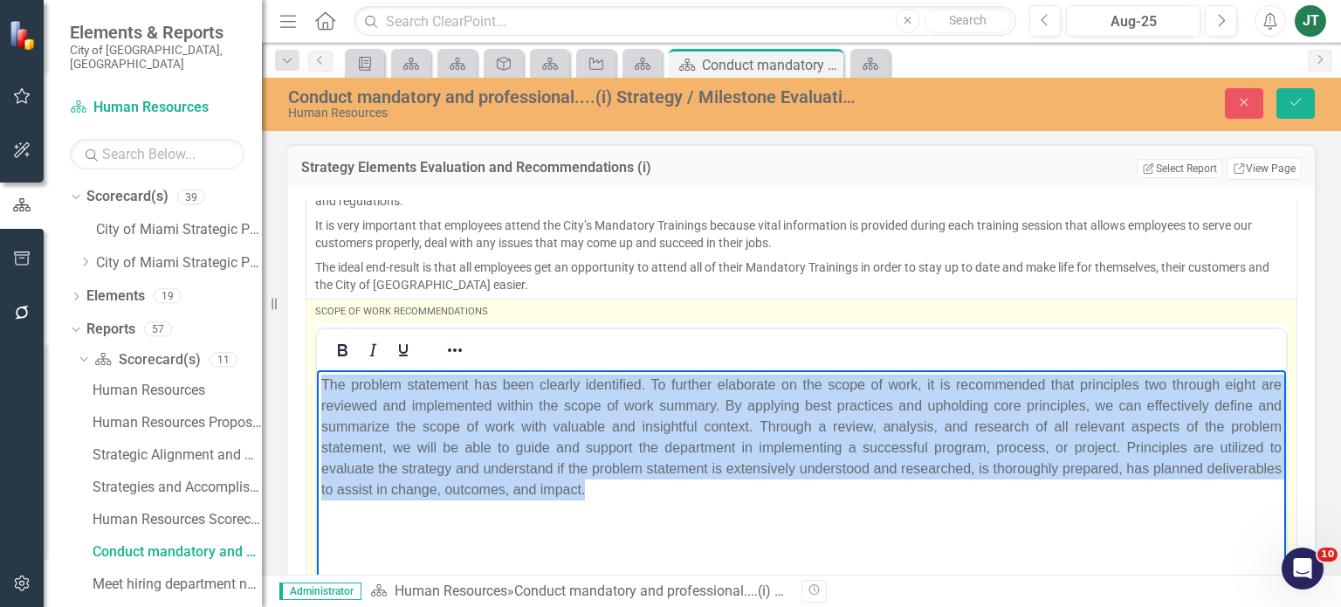
drag, startPoint x: 673, startPoint y: 488, endPoint x: 408, endPoint y: 400, distance: 279.7
click at [317, 379] on html "The problem statement has been clearly identified. To further elaborate on the …" at bounding box center [801, 500] width 969 height 262
copy p "The problem statement has been clearly identified. To further elaborate on the …"
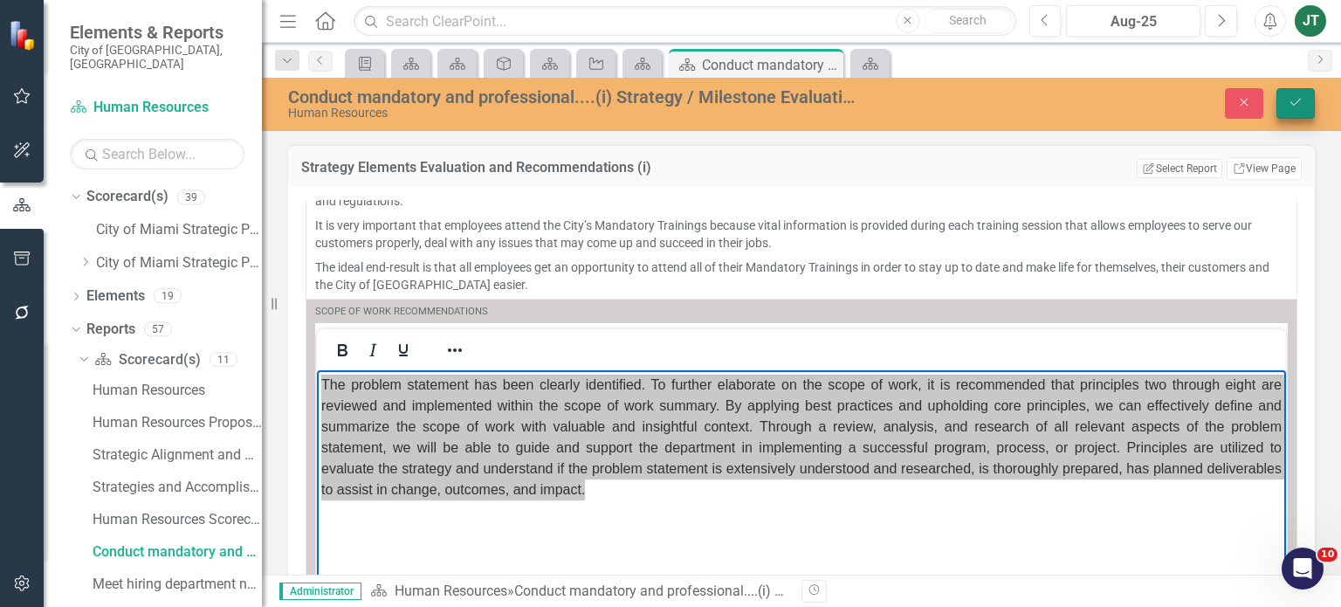
click at [1298, 108] on button "Save" at bounding box center [1296, 103] width 38 height 31
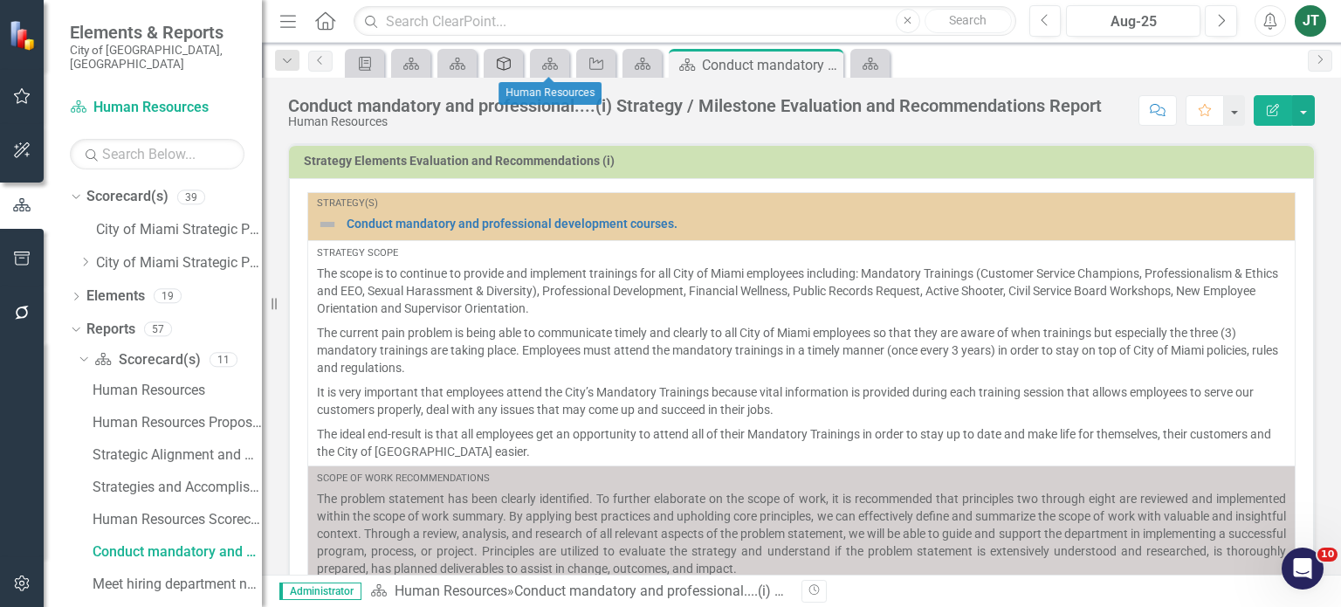
click at [513, 62] on icon "Goal(s)" at bounding box center [503, 64] width 17 height 14
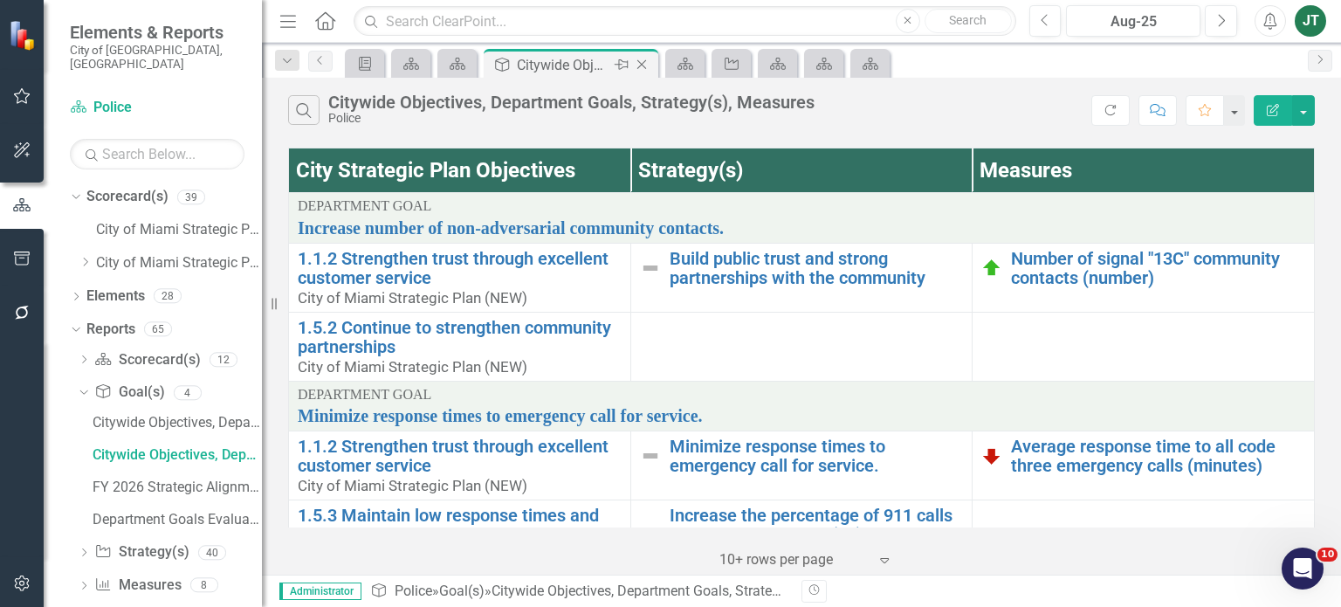
click at [548, 65] on div "Citywide Objectives, Department Goals, Strategy(s), Measures" at bounding box center [563, 65] width 93 height 22
click at [697, 67] on link "Scorecard(s)" at bounding box center [685, 63] width 31 height 22
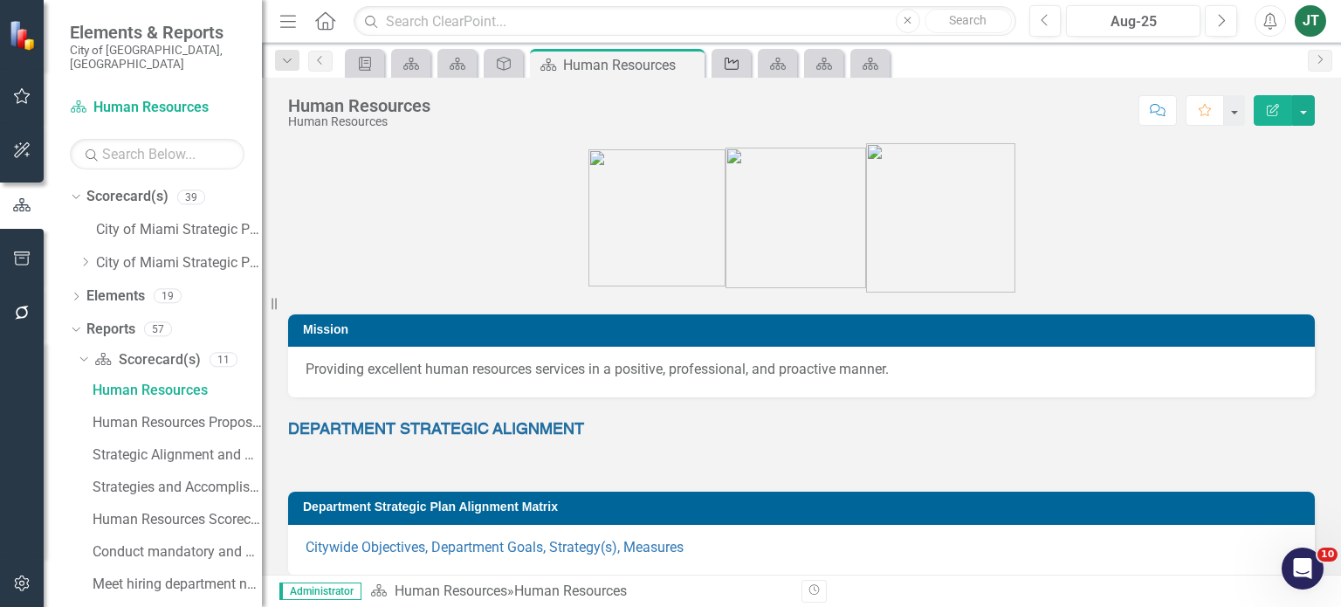
click at [737, 61] on icon "Strategy" at bounding box center [731, 64] width 17 height 14
